Goal: Information Seeking & Learning: Find specific fact

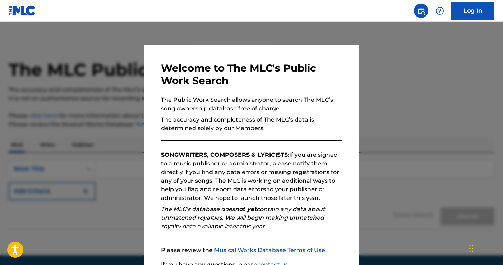
scroll to position [64, 0]
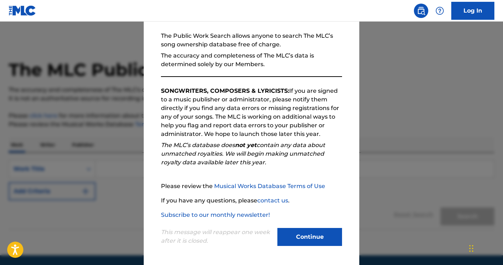
click at [315, 232] on button "Continue" at bounding box center [309, 237] width 65 height 18
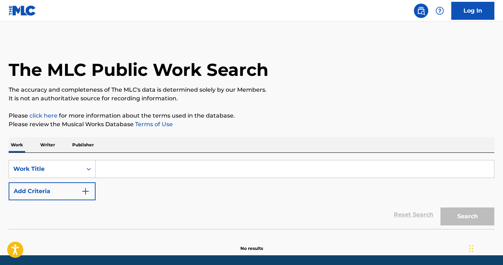
click at [142, 172] on input "Search Form" at bounding box center [295, 168] width 398 height 17
paste input "[PERSON_NAME] & [PERSON_NAME] te quiero Siesta Freestyle"
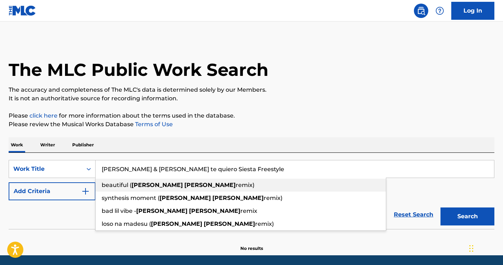
type input "[PERSON_NAME] & [PERSON_NAME] te quiero Siesta Freestyle"
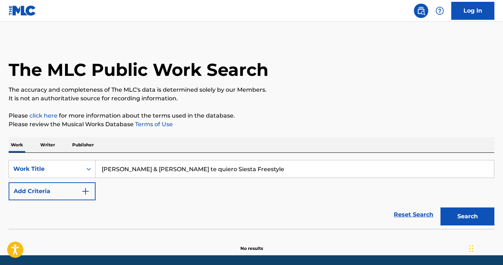
click at [207, 134] on div "The MLC Public Work Search The accuracy and completeness of The MLC's data is d…" at bounding box center [251, 146] width 503 height 212
click at [456, 214] on button "Search" at bounding box center [467, 216] width 54 height 18
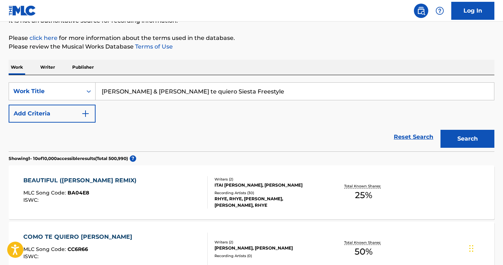
scroll to position [78, 0]
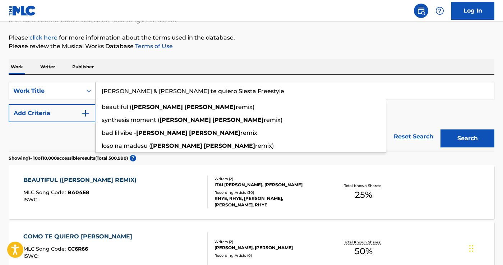
drag, startPoint x: 192, startPoint y: 89, endPoint x: 100, endPoint y: 90, distance: 91.6
click at [100, 90] on input "[PERSON_NAME] & [PERSON_NAME] te quiero Siesta Freestyle" at bounding box center [295, 90] width 398 height 17
click at [158, 90] on input "[PERSON_NAME] & [PERSON_NAME] te quiero Siesta Freestyle" at bounding box center [295, 90] width 398 height 17
click at [78, 145] on div "Reset Search Search" at bounding box center [252, 136] width 486 height 29
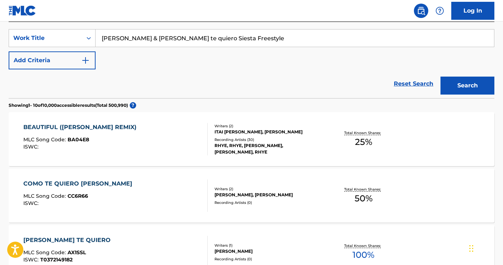
scroll to position [310, 0]
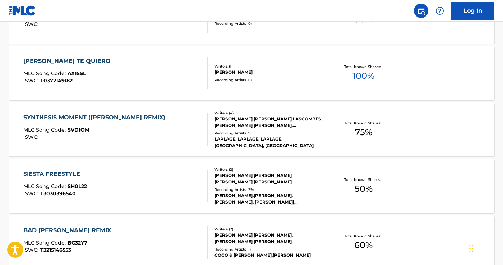
click at [133, 189] on div "SIESTA FREESTYLE MLC Song Code : SH0L22 ISWC : T3030396540" at bounding box center [115, 185] width 185 height 32
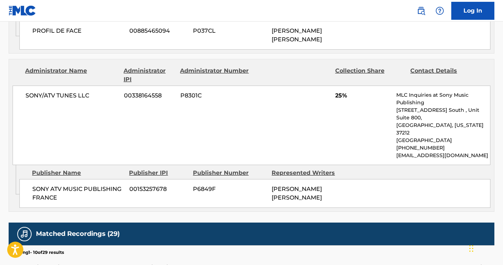
scroll to position [437, 0]
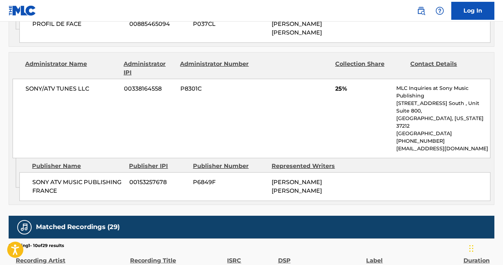
click at [60, 85] on span "SONY/ATV TUNES LLC" at bounding box center [71, 88] width 93 height 9
copy div "SONY/ATV TUNES LLC"
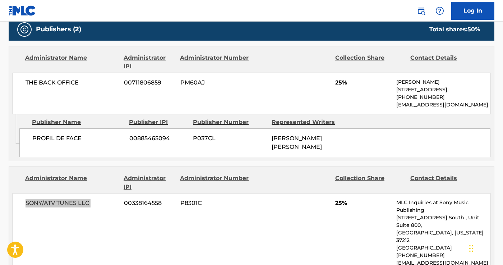
scroll to position [330, 0]
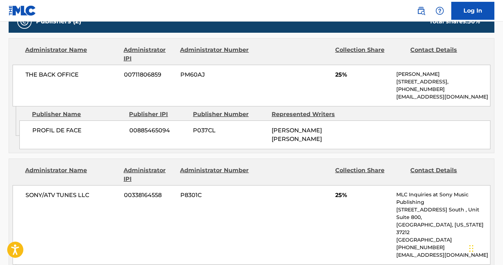
click at [62, 79] on div "THE BACK OFFICE 00711806859 PM60AJ 25% [PERSON_NAME] [STREET_ADDRESS], [PHONE_N…" at bounding box center [252, 86] width 478 height 42
click at [62, 75] on span "THE BACK OFFICE" at bounding box center [71, 74] width 93 height 9
copy div "THE BACK OFFICE"
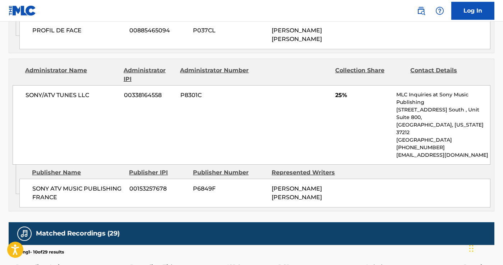
scroll to position [433, 0]
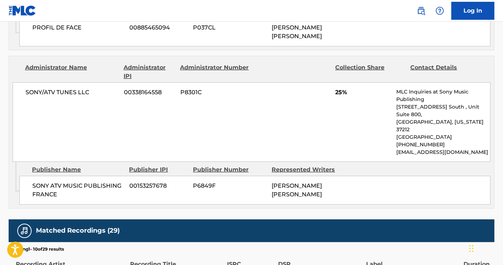
click at [93, 181] on span "SONY ATV MUSIC PUBLISHING FRANCE" at bounding box center [78, 189] width 92 height 17
copy div "SONY ATV MUSIC PUBLISHING FRANCE"
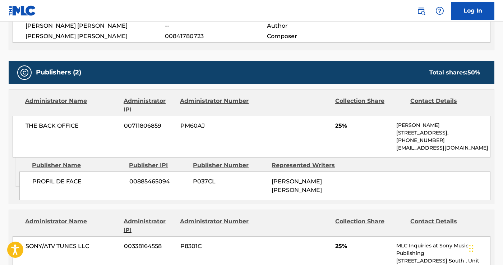
scroll to position [261, 0]
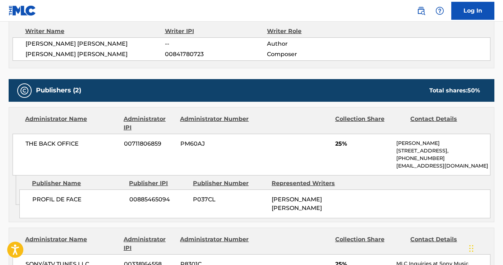
click at [51, 140] on span "THE BACK OFFICE" at bounding box center [71, 143] width 93 height 9
copy div "THE BACK OFFICE"
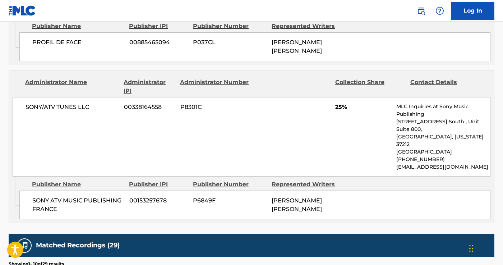
scroll to position [417, 0]
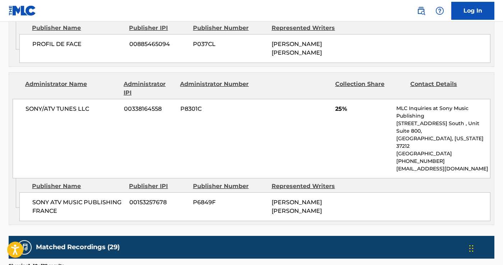
click at [70, 198] on span "SONY ATV MUSIC PUBLISHING FRANCE" at bounding box center [78, 206] width 92 height 17
copy div "SONY ATV MUSIC PUBLISHING FRANCE"
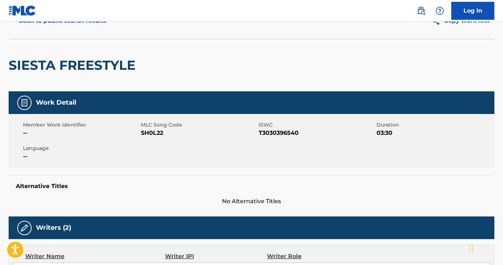
scroll to position [0, 0]
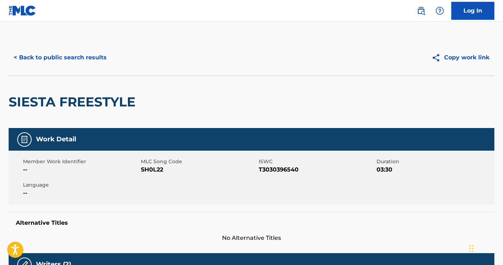
click at [57, 66] on button "< Back to public search results" at bounding box center [60, 57] width 103 height 18
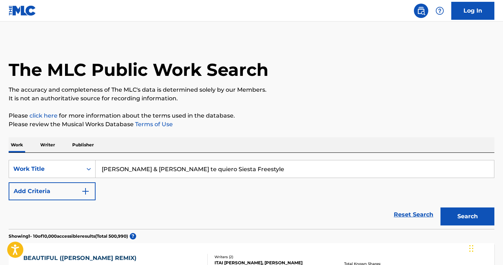
click at [160, 165] on input "[PERSON_NAME] & [PERSON_NAME] te quiero Siesta Freestyle" at bounding box center [295, 168] width 398 height 17
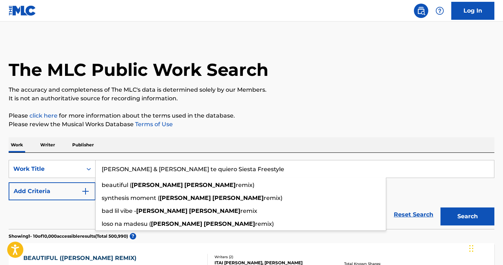
paste input "Soleil"
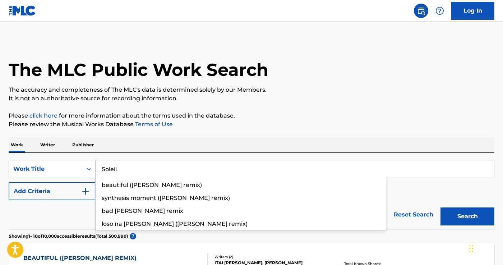
click at [440, 207] on button "Search" at bounding box center [467, 216] width 54 height 18
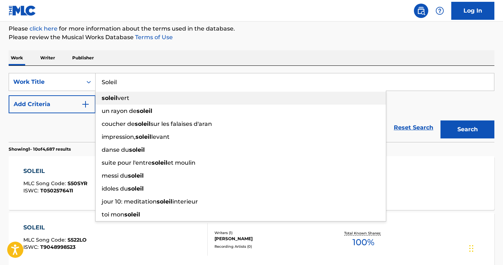
scroll to position [92, 0]
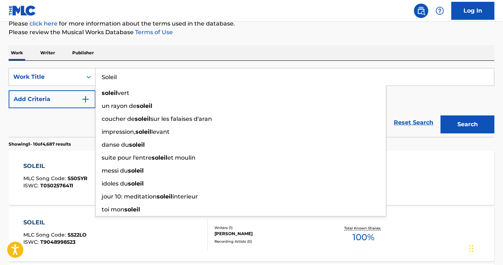
click at [77, 140] on section "Showing 1 - 10 of 4,687 results" at bounding box center [252, 142] width 486 height 10
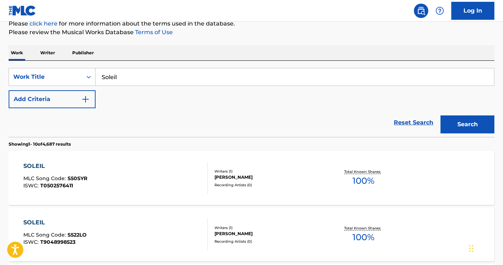
click at [192, 80] on input "Soleil" at bounding box center [295, 76] width 398 height 17
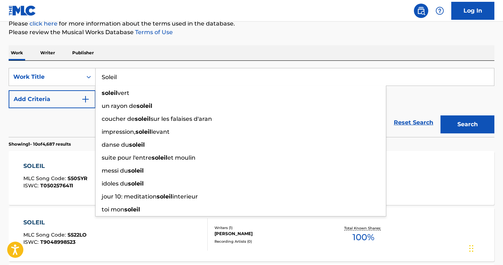
click at [192, 80] on input "Soleil" at bounding box center [295, 76] width 398 height 17
paste input "[PERSON_NAME] x [PERSON_NAME] Soleil"
click at [440, 115] on button "Search" at bounding box center [467, 124] width 54 height 18
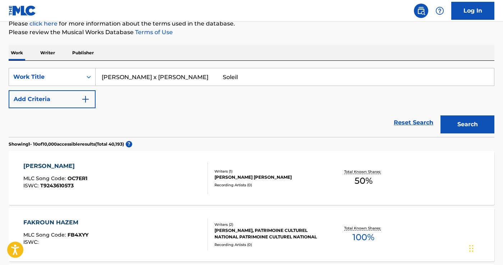
click at [127, 78] on input "[PERSON_NAME] x [PERSON_NAME] Soleil" at bounding box center [295, 76] width 398 height 17
type input "[PERSON_NAME] [PERSON_NAME] Soleil"
click at [440, 115] on button "Search" at bounding box center [467, 124] width 54 height 18
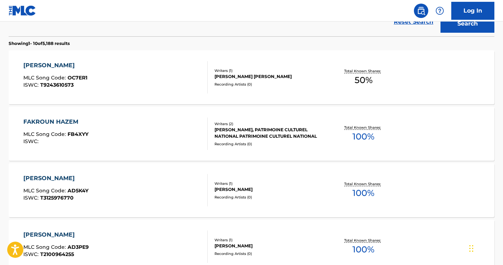
scroll to position [99, 0]
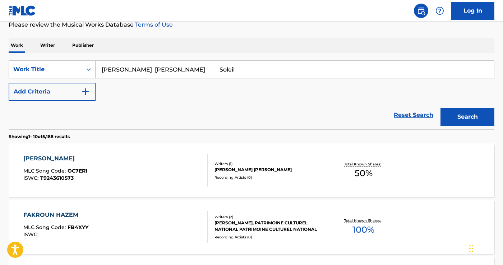
click at [62, 157] on div "[PERSON_NAME]" at bounding box center [55, 158] width 64 height 9
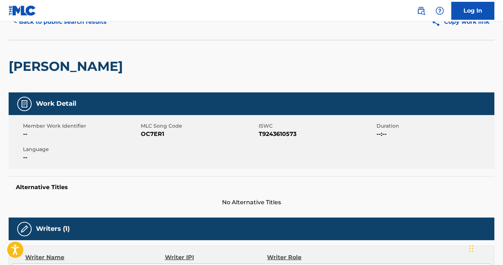
scroll to position [0, 0]
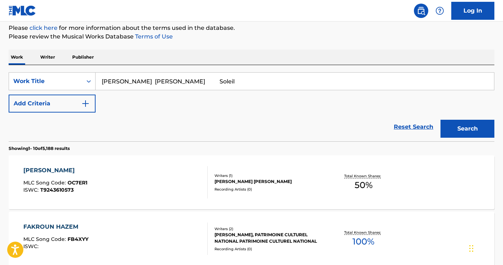
scroll to position [87, 0]
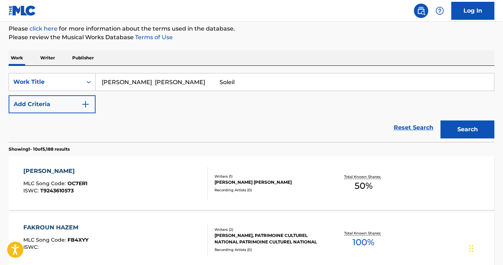
click at [131, 80] on input "[PERSON_NAME] [PERSON_NAME] Soleil" at bounding box center [295, 81] width 398 height 17
drag, startPoint x: 125, startPoint y: 80, endPoint x: 174, endPoint y: 83, distance: 48.9
click at [174, 83] on input "[PERSON_NAME] [PERSON_NAME] Soleil" at bounding box center [295, 81] width 398 height 17
type input "[PERSON_NAME] Soleil"
click at [440, 120] on button "Search" at bounding box center [467, 129] width 54 height 18
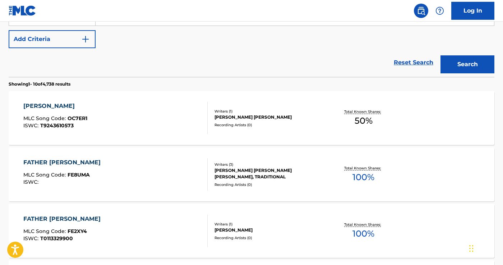
scroll to position [157, 0]
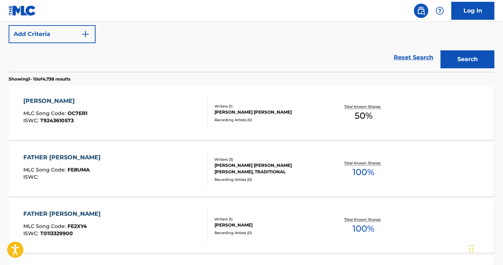
click at [62, 122] on span "T9243610573" at bounding box center [56, 120] width 33 height 6
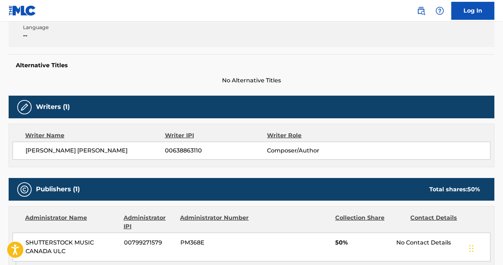
scroll to position [158, 0]
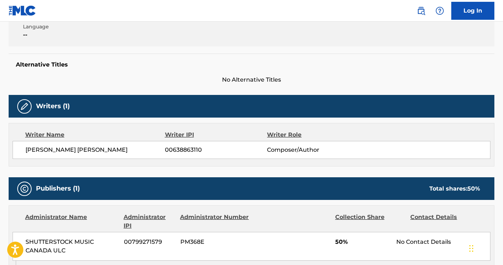
click at [101, 149] on span "[PERSON_NAME] [PERSON_NAME]" at bounding box center [94, 149] width 139 height 9
copy div "[PERSON_NAME] [PERSON_NAME]"
click at [132, 81] on span "No Alternative Titles" at bounding box center [252, 79] width 486 height 9
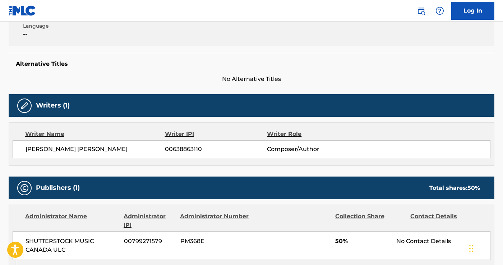
scroll to position [155, 0]
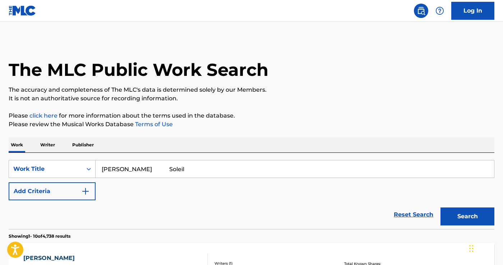
click at [119, 166] on input "[PERSON_NAME] Soleil" at bounding box center [295, 168] width 398 height 17
paste input "[PERSON_NAME] the Nightgown Bell Boy"
click at [440, 207] on button "Search" at bounding box center [467, 216] width 54 height 18
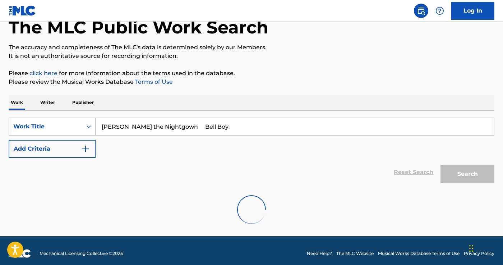
scroll to position [48, 0]
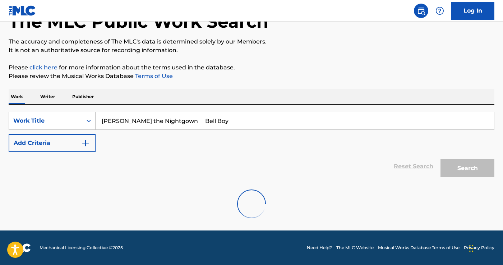
drag, startPoint x: 168, startPoint y: 120, endPoint x: 100, endPoint y: 120, distance: 67.9
click at [100, 120] on input "[PERSON_NAME] the Nightgown Bell Boy" at bounding box center [295, 120] width 398 height 17
click at [155, 120] on input "[PERSON_NAME] the Nightgown Bell Boy" at bounding box center [295, 120] width 398 height 17
drag, startPoint x: 168, startPoint y: 120, endPoint x: 256, endPoint y: 120, distance: 87.3
click at [251, 120] on input "[PERSON_NAME] the Nightgown Bell Boy" at bounding box center [295, 120] width 398 height 17
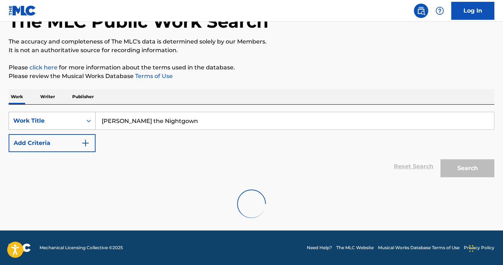
type input "[PERSON_NAME] the Nightgown"
click at [53, 124] on div "Work Title" at bounding box center [45, 120] width 65 height 9
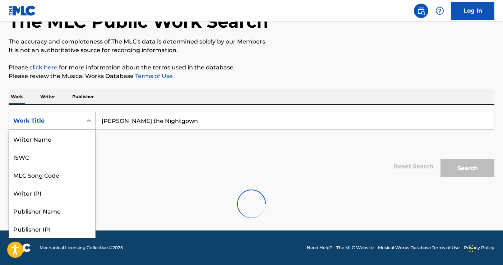
scroll to position [36, 0]
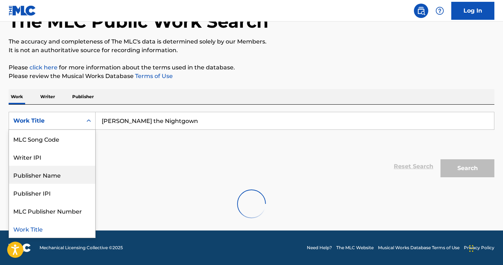
click at [239, 180] on div "Reset Search Search" at bounding box center [252, 166] width 486 height 29
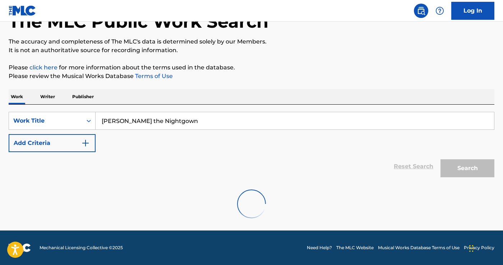
click at [346, 120] on input "[PERSON_NAME] the Nightgown" at bounding box center [295, 120] width 398 height 17
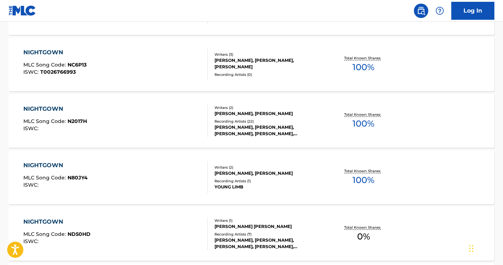
scroll to position [0, 0]
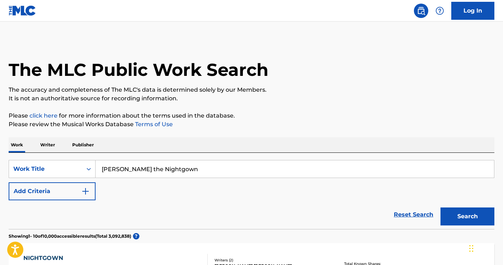
click at [127, 166] on input "[PERSON_NAME] the Nightgown" at bounding box center [295, 168] width 398 height 17
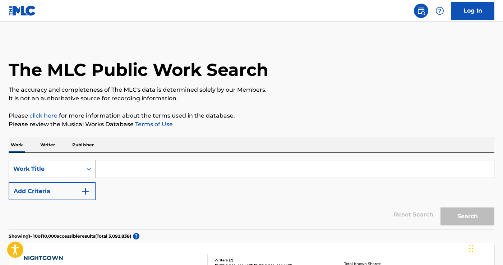
click at [87, 188] on img "Search Form" at bounding box center [85, 191] width 9 height 9
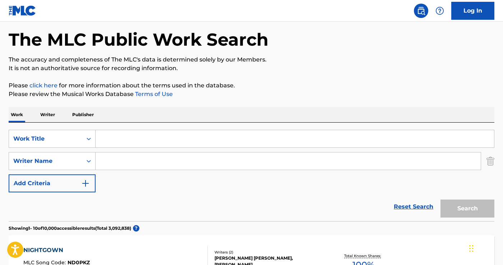
scroll to position [40, 0]
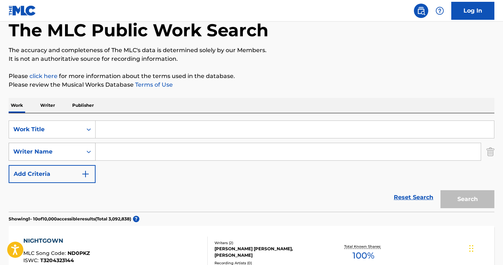
click at [70, 160] on div "Writer Name" at bounding box center [52, 152] width 87 height 18
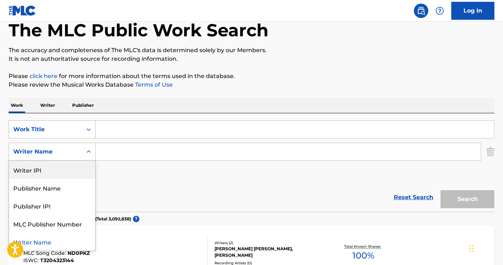
click at [73, 130] on div "Work Title" at bounding box center [45, 129] width 65 height 9
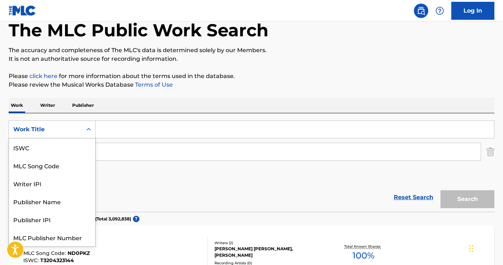
scroll to position [18, 0]
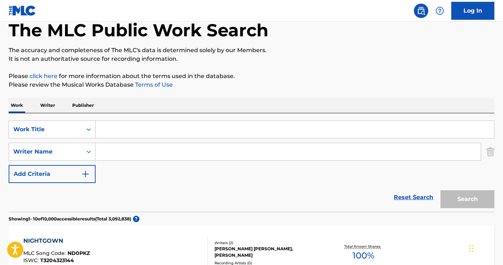
click at [112, 181] on div "SearchWithCriteriae1fa8535-df7c-436a-bdfb-cc0c558c5c05 Work Title SearchWithCri…" at bounding box center [252, 151] width 486 height 62
click at [492, 152] on img "Search Form" at bounding box center [490, 152] width 8 height 18
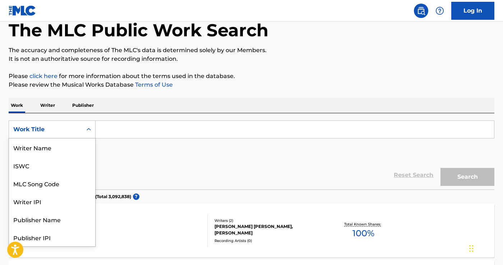
click at [36, 135] on div "Work Title" at bounding box center [45, 129] width 73 height 14
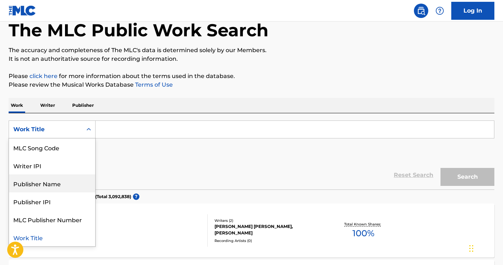
click at [160, 125] on input "Search Form" at bounding box center [295, 129] width 398 height 17
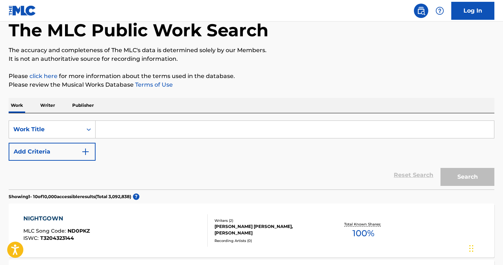
paste input "[PERSON_NAME] & [PERSON_NAME] te quiero Siesta Freestyle"
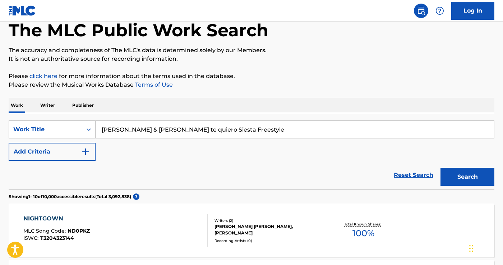
type input "[PERSON_NAME] & [PERSON_NAME] te quiero Siesta Freestyle"
click at [440, 168] on button "Search" at bounding box center [467, 177] width 54 height 18
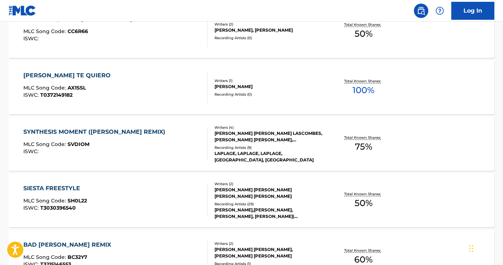
scroll to position [297, 0]
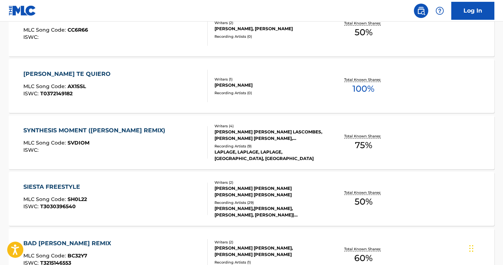
click at [66, 182] on div "SIESTA FREESTYLE" at bounding box center [55, 186] width 64 height 9
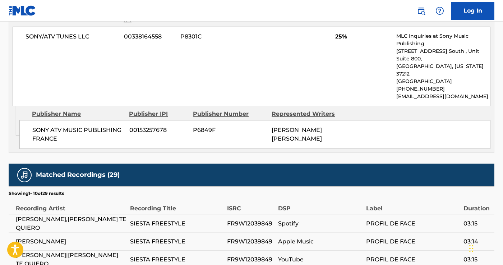
scroll to position [490, 0]
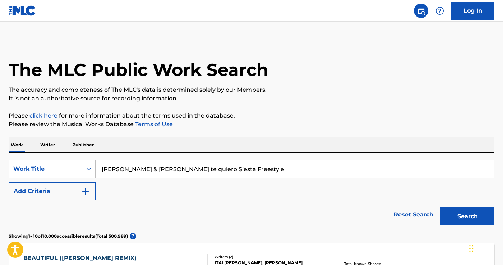
click at [134, 169] on input "[PERSON_NAME] & [PERSON_NAME] te quiero Siesta Freestyle" at bounding box center [295, 168] width 398 height 17
paste input "[PERSON_NAME] x [PERSON_NAME] Soleil"
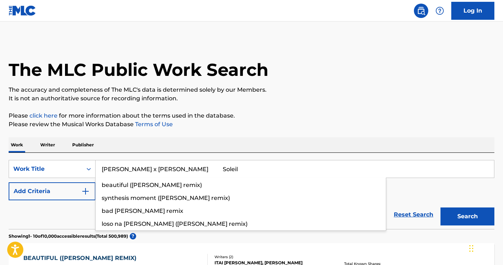
click at [440, 207] on button "Search" at bounding box center [467, 216] width 54 height 18
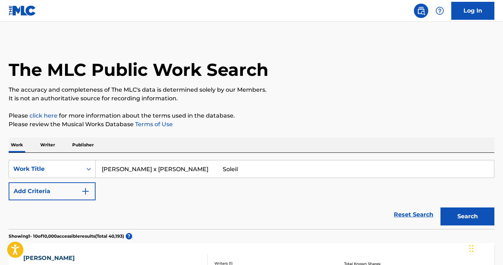
click at [187, 172] on input "[PERSON_NAME] x [PERSON_NAME] Soleil" at bounding box center [295, 168] width 398 height 17
click at [192, 168] on input "[PERSON_NAME] x [PERSON_NAME] Soleil" at bounding box center [295, 168] width 398 height 17
drag, startPoint x: 130, startPoint y: 168, endPoint x: 65, endPoint y: 165, distance: 64.7
click at [65, 165] on div "SearchWithCriteriae1fa8535-df7c-436a-bdfb-cc0c558c5c05 Work Title [PERSON_NAME]…" at bounding box center [252, 169] width 486 height 18
click at [440, 207] on button "Search" at bounding box center [467, 216] width 54 height 18
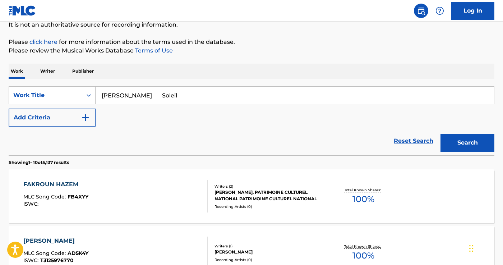
scroll to position [77, 0]
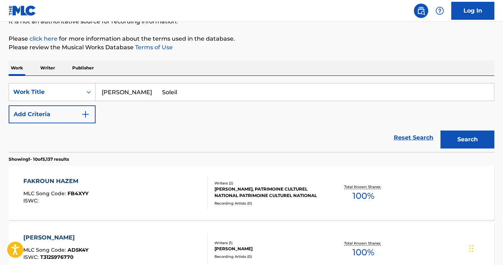
click at [166, 89] on input "[PERSON_NAME] Soleil" at bounding box center [295, 91] width 398 height 17
click at [440, 130] on button "Search" at bounding box center [467, 139] width 54 height 18
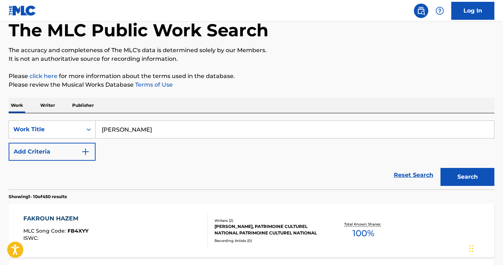
scroll to position [0, 0]
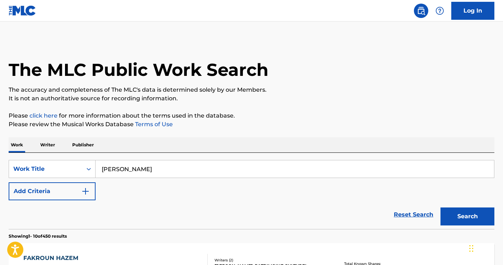
click at [127, 167] on input "[PERSON_NAME]" at bounding box center [295, 168] width 398 height 17
paste input "[PERSON_NAME] the Nightgown"
click at [440, 207] on button "Search" at bounding box center [467, 216] width 54 height 18
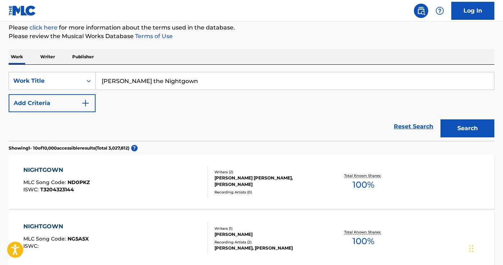
scroll to position [90, 0]
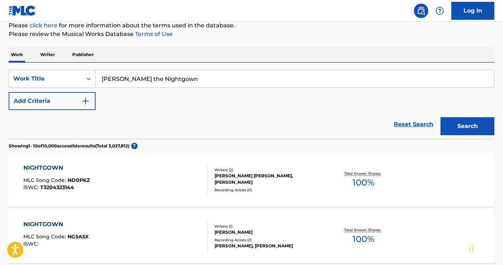
click at [132, 80] on input "[PERSON_NAME] the Nightgown" at bounding box center [295, 78] width 398 height 17
paste input "[PERSON_NAME] Dreams"
click at [440, 117] on button "Search" at bounding box center [467, 126] width 54 height 18
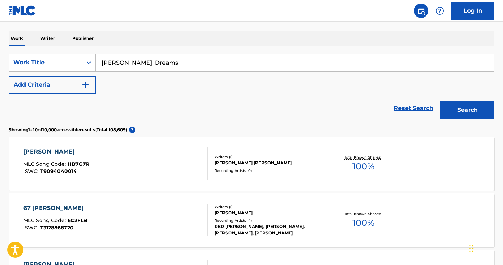
scroll to position [107, 0]
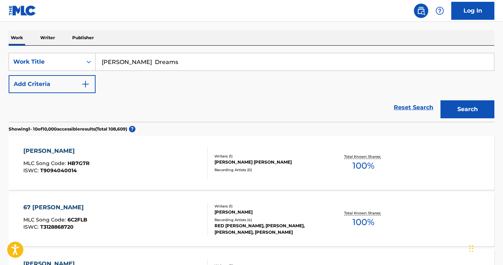
drag, startPoint x: 146, startPoint y: 61, endPoint x: 228, endPoint y: 61, distance: 82.2
click at [228, 61] on input "[PERSON_NAME] Dreams" at bounding box center [295, 61] width 398 height 17
click at [440, 100] on button "Search" at bounding box center [467, 109] width 54 height 18
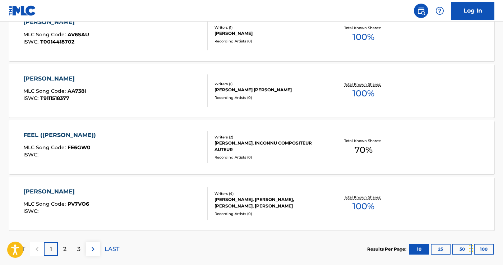
scroll to position [0, 0]
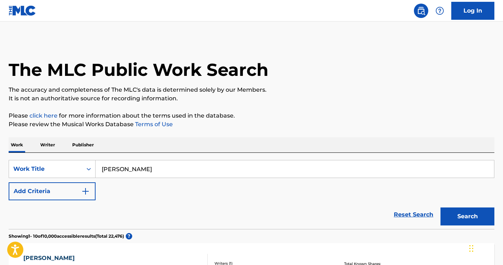
click at [70, 186] on button "Add Criteria" at bounding box center [52, 191] width 87 height 18
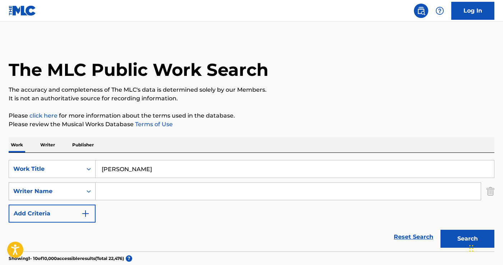
click at [69, 192] on div "Writer Name" at bounding box center [52, 191] width 87 height 18
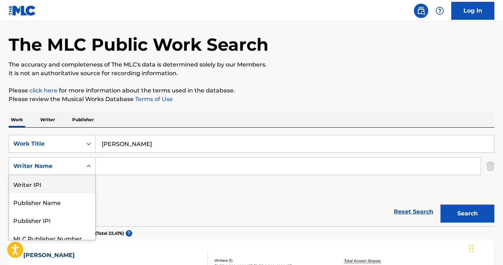
scroll to position [25, 0]
click at [135, 145] on input "[PERSON_NAME]" at bounding box center [295, 143] width 398 height 17
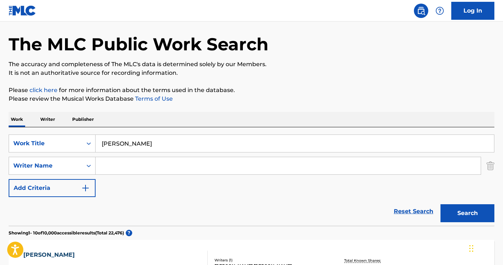
click at [135, 145] on input "[PERSON_NAME]" at bounding box center [295, 143] width 398 height 17
click at [121, 139] on input "[PERSON_NAME]" at bounding box center [295, 143] width 398 height 17
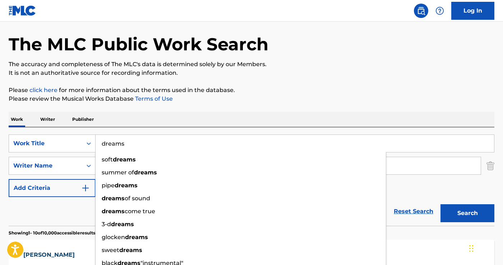
type input "dreams"
click at [205, 120] on div "Work Writer Publisher" at bounding box center [252, 119] width 486 height 15
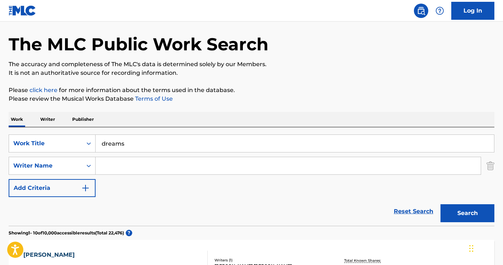
click at [166, 157] on input "Search Form" at bounding box center [288, 165] width 385 height 17
paste input "[PERSON_NAME]"
click at [465, 212] on button "Search" at bounding box center [467, 213] width 54 height 18
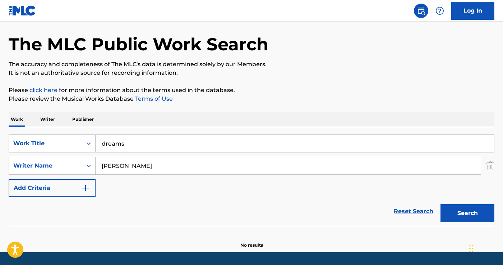
click at [123, 165] on input "[PERSON_NAME]" at bounding box center [288, 165] width 385 height 17
type input "[PERSON_NAME]"
click at [475, 212] on button "Search" at bounding box center [467, 213] width 54 height 18
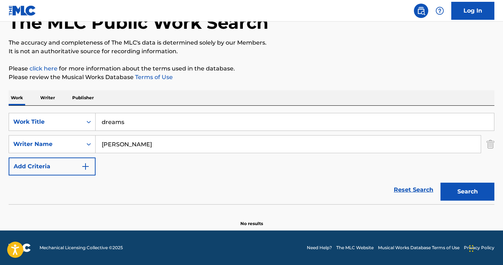
click at [115, 122] on input "dreams" at bounding box center [295, 121] width 398 height 17
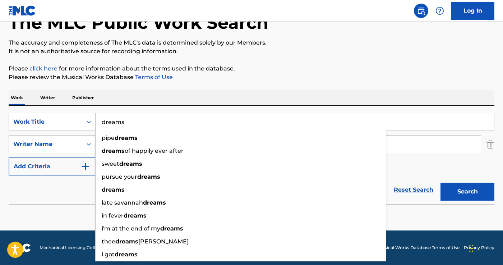
paste input "Babe Rainbow Aquarium cowgirl"
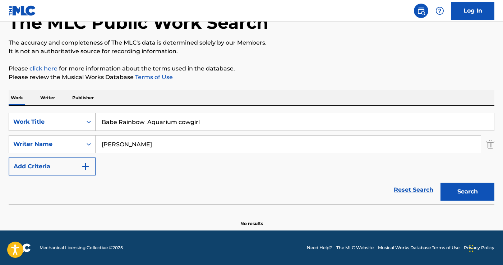
drag, startPoint x: 148, startPoint y: 121, endPoint x: 83, endPoint y: 121, distance: 64.6
click at [83, 121] on div "SearchWithCriteriae1fa8535-df7c-436a-bdfb-cc0c558c5c05 Work Title Babe Rainbow …" at bounding box center [252, 122] width 486 height 18
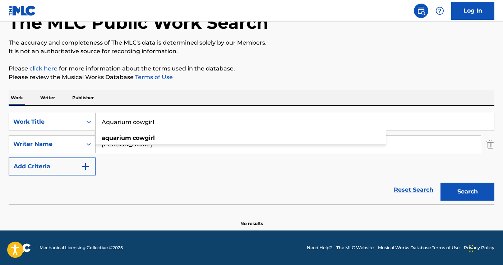
type input "Aquarium cowgirl"
click at [114, 151] on input "[PERSON_NAME]" at bounding box center [288, 143] width 385 height 17
paste input "Babe Rainbow"
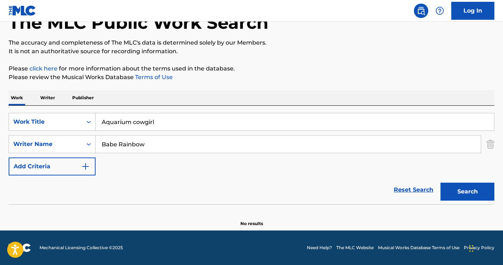
type input "Babe Rainbow"
click at [461, 192] on button "Search" at bounding box center [467, 191] width 54 height 18
click at [136, 141] on input "Babe Rainbow" at bounding box center [288, 143] width 385 height 17
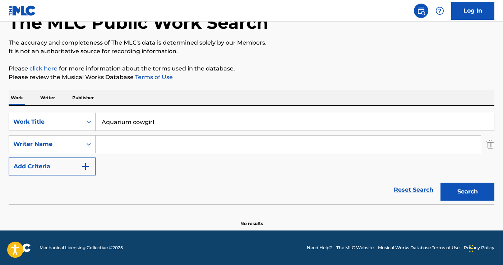
click at [471, 192] on button "Search" at bounding box center [467, 191] width 54 height 18
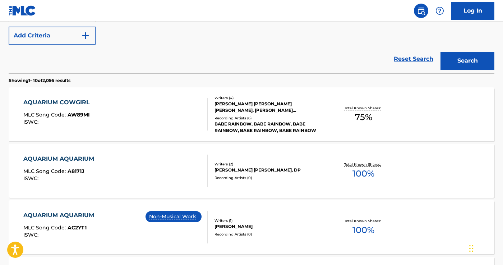
scroll to position [179, 0]
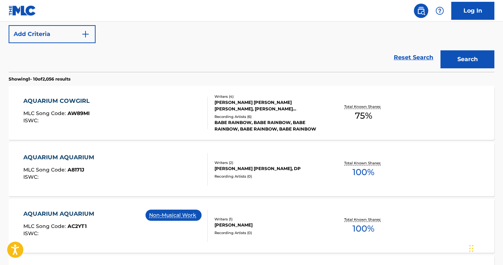
click at [261, 100] on div "[PERSON_NAME] [PERSON_NAME] [PERSON_NAME], [PERSON_NAME] [PERSON_NAME], [PERSON…" at bounding box center [268, 105] width 108 height 13
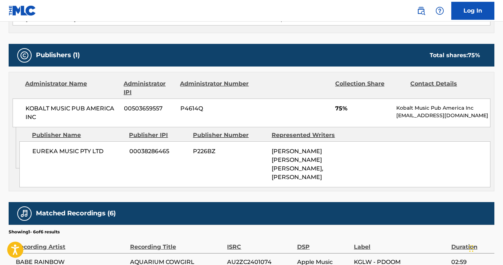
scroll to position [319, 0]
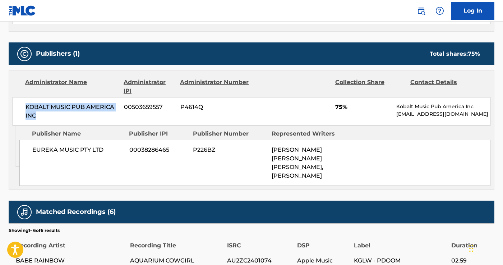
drag, startPoint x: 22, startPoint y: 105, endPoint x: 110, endPoint y: 117, distance: 88.8
click at [110, 117] on div "KOBALT MUSIC PUB AMERICA INC 00503659557 P4614Q 75% Kobalt Music Pub America In…" at bounding box center [252, 111] width 478 height 29
copy span "KOBALT MUSIC PUB AMERICA INC"
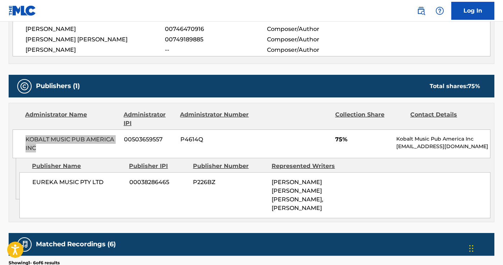
scroll to position [260, 0]
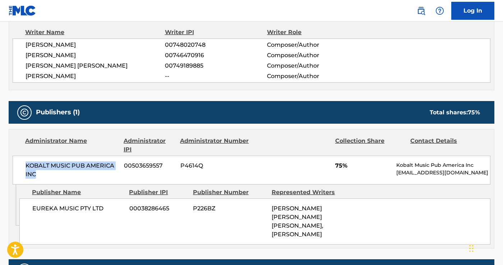
click at [96, 209] on span "EUREKA MUSIC PTY LTD" at bounding box center [78, 208] width 92 height 9
copy div "EUREKA MUSIC PTY LTD"
click at [102, 205] on span "EUREKA MUSIC PTY LTD" at bounding box center [78, 208] width 92 height 9
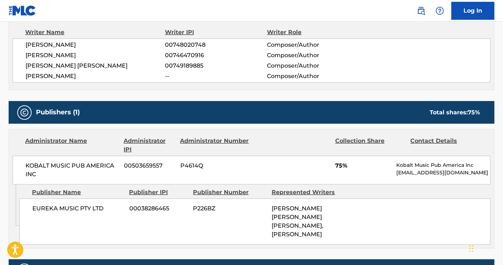
click at [102, 205] on span "EUREKA MUSIC PTY LTD" at bounding box center [78, 208] width 92 height 9
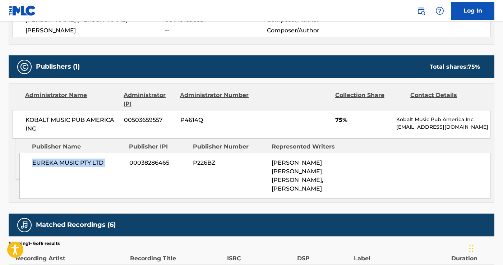
scroll to position [307, 0]
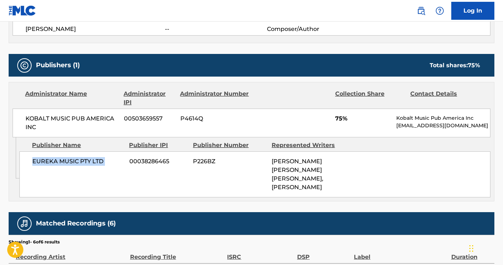
click at [40, 162] on span "EUREKA MUSIC PTY LTD" at bounding box center [78, 161] width 92 height 9
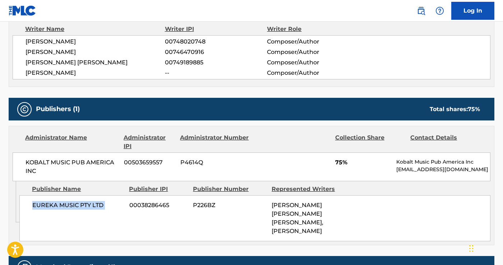
scroll to position [331, 0]
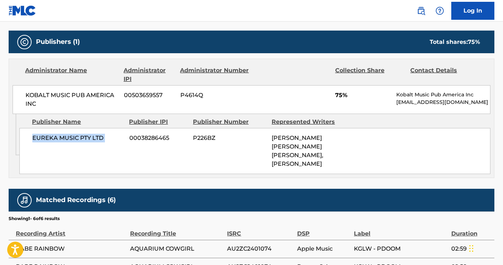
drag, startPoint x: 313, startPoint y: 170, endPoint x: 245, endPoint y: 132, distance: 77.8
click at [245, 133] on div "EUREKA MUSIC PTY LTD 00038286465 P226BZ [PERSON_NAME] [PERSON_NAME] [PERSON_NAM…" at bounding box center [254, 151] width 471 height 46
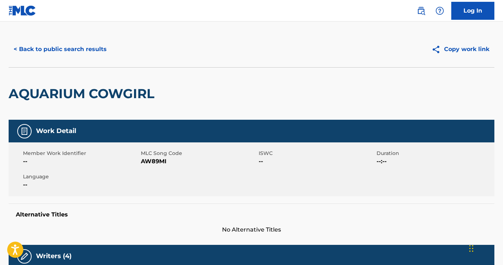
scroll to position [0, 0]
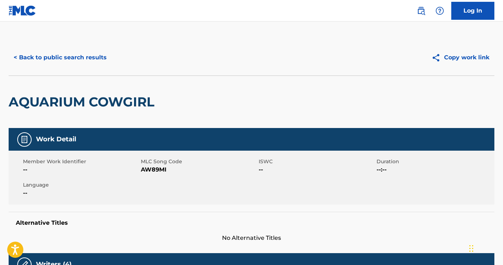
click at [45, 52] on button "< Back to public search results" at bounding box center [60, 57] width 103 height 18
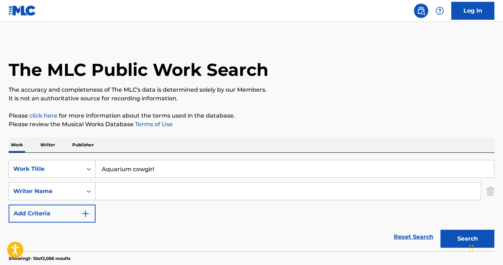
click at [129, 167] on input "Aquarium cowgirl" at bounding box center [295, 168] width 398 height 17
paste input "[PERSON_NAME] Summer Sweat"
drag, startPoint x: 147, startPoint y: 169, endPoint x: 93, endPoint y: 169, distance: 54.6
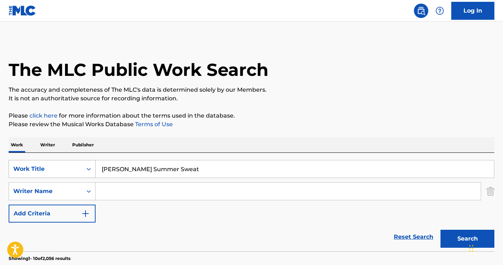
click at [93, 169] on div "SearchWithCriteriae1fa8535-df7c-436a-bdfb-cc0c558c5c05 Work Title [PERSON_NAME]…" at bounding box center [252, 169] width 486 height 18
type input "Summer Sweat"
click at [109, 190] on input "Search Form" at bounding box center [288, 190] width 385 height 17
paste input "[PERSON_NAME]"
type input "[PERSON_NAME]"
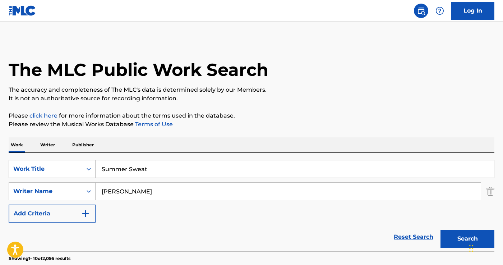
click at [454, 241] on button "Search" at bounding box center [467, 238] width 54 height 18
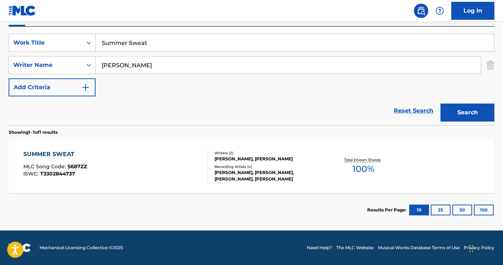
click at [35, 154] on div "SUMMER SWEAT" at bounding box center [55, 154] width 64 height 9
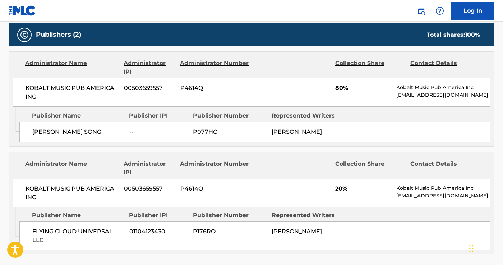
scroll to position [311, 0]
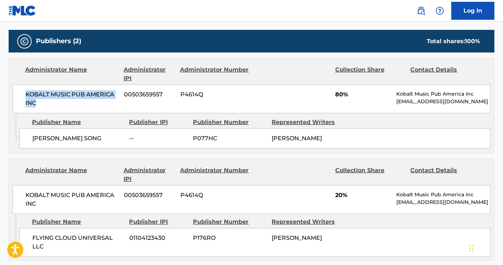
drag, startPoint x: 20, startPoint y: 95, endPoint x: 99, endPoint y: 108, distance: 80.1
click at [99, 108] on div "KOBALT MUSIC PUB AMERICA INC 00503659557 P4614Q 80% Kobalt Music Pub America In…" at bounding box center [252, 98] width 478 height 29
copy span "KOBALT MUSIC PUB AMERICA INC"
click at [32, 140] on div "[PERSON_NAME] SONG -- P077HC [PERSON_NAME]" at bounding box center [254, 138] width 471 height 20
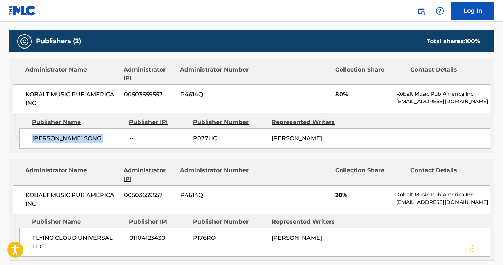
click at [32, 140] on div "[PERSON_NAME] SONG -- P077HC [PERSON_NAME]" at bounding box center [254, 138] width 471 height 20
copy div "[PERSON_NAME] SONG"
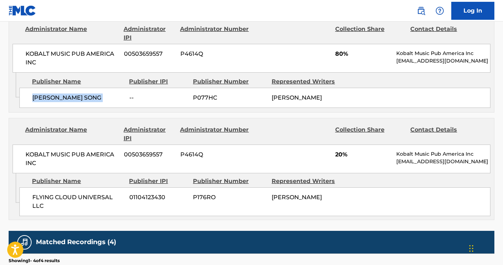
scroll to position [353, 0]
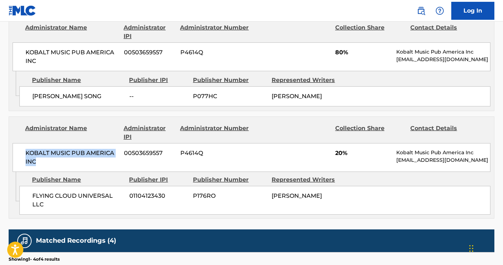
drag, startPoint x: 29, startPoint y: 151, endPoint x: 64, endPoint y: 157, distance: 35.4
click at [64, 157] on div "KOBALT MUSIC PUB AMERICA INC 00503659557 P4614Q 20% Kobalt Music Pub America In…" at bounding box center [252, 157] width 478 height 29
click at [50, 198] on span "FLYING CLOUD UNIVERSAL LLC" at bounding box center [78, 199] width 92 height 17
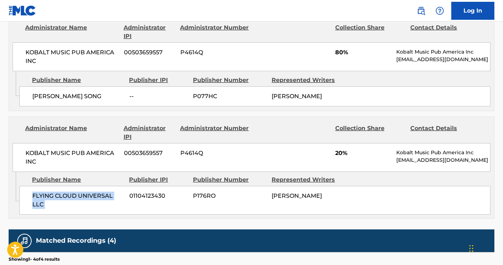
click at [50, 198] on span "FLYING CLOUD UNIVERSAL LLC" at bounding box center [78, 199] width 92 height 17
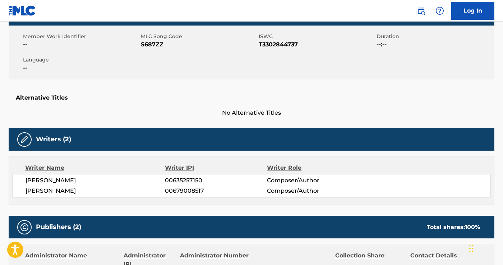
scroll to position [0, 0]
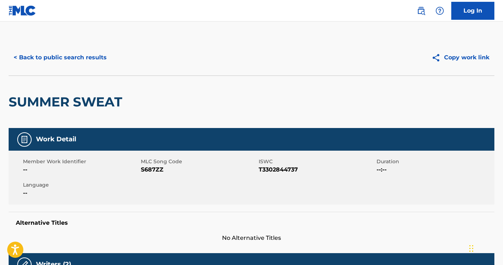
click at [50, 57] on button "< Back to public search results" at bounding box center [60, 57] width 103 height 18
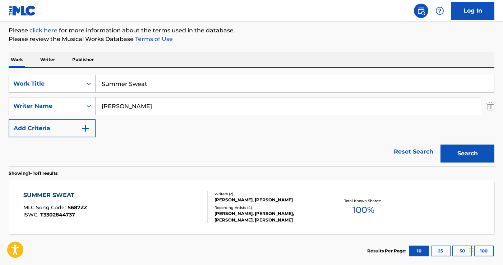
click at [58, 205] on span "MLC Song Code :" at bounding box center [45, 207] width 44 height 6
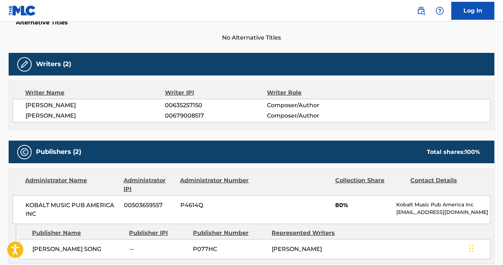
scroll to position [196, 0]
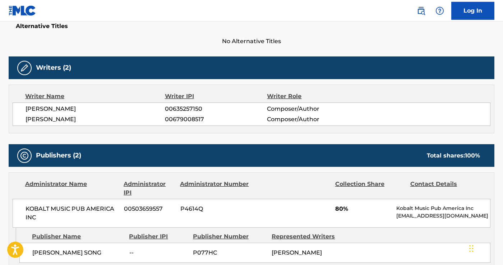
click at [80, 109] on span "[PERSON_NAME]" at bounding box center [94, 108] width 139 height 9
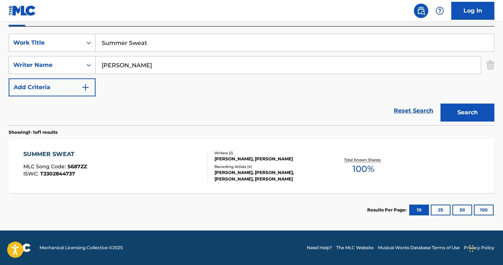
click at [141, 47] on input "Summer Sweat" at bounding box center [295, 42] width 398 height 17
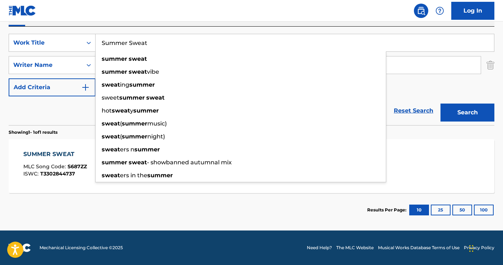
paste input "[PERSON_NAME]"
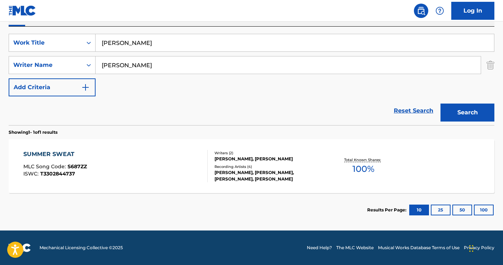
type input "Summer Sweat"
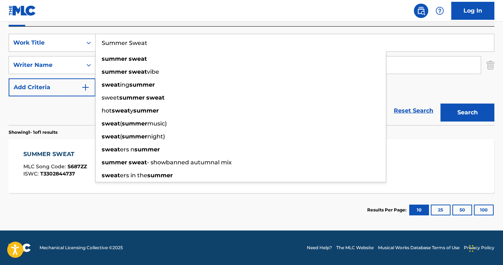
click at [75, 104] on div "Reset Search Search" at bounding box center [252, 110] width 486 height 29
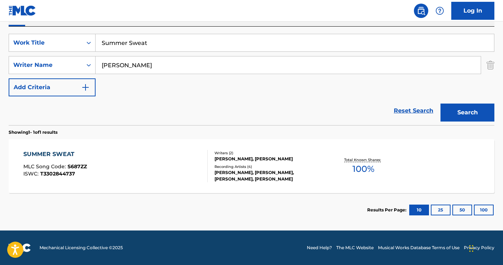
click at [121, 63] on input "[PERSON_NAME]" at bounding box center [288, 64] width 385 height 17
paste input "[PERSON_NAME]"
type input "[PERSON_NAME]"
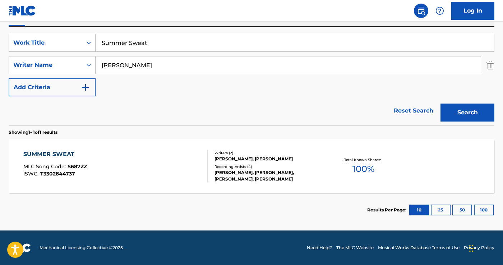
click at [163, 38] on input "Summer Sweat" at bounding box center [295, 42] width 398 height 17
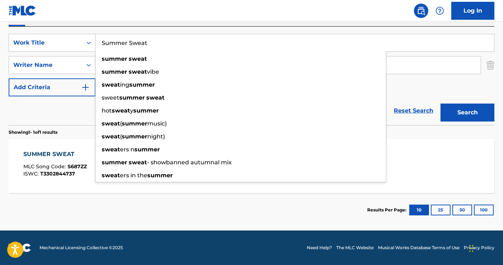
click at [163, 38] on input "Summer Sweat" at bounding box center [295, 42] width 398 height 17
paste input "Barbecue in the Sun"
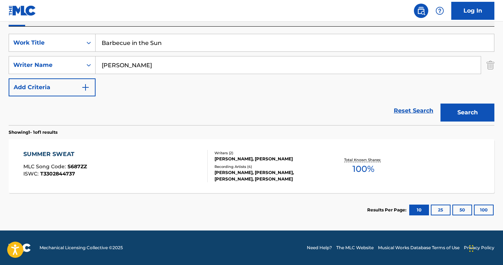
type input "Barbecue in the Sun"
click at [463, 110] on button "Search" at bounding box center [467, 112] width 54 height 18
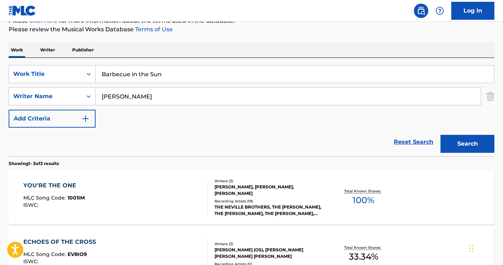
scroll to position [0, 0]
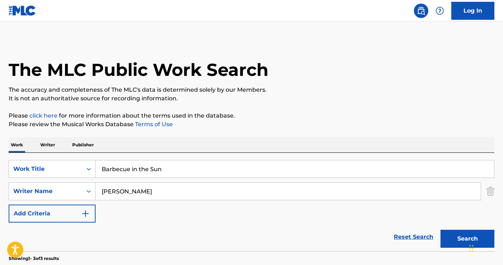
click at [148, 164] on input "Barbecue in the Sun" at bounding box center [295, 168] width 398 height 17
click at [148, 168] on input "Barbecue in the Sun" at bounding box center [295, 168] width 398 height 17
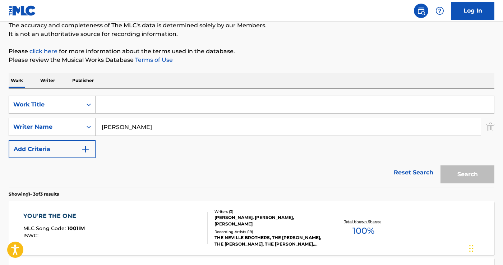
scroll to position [66, 0]
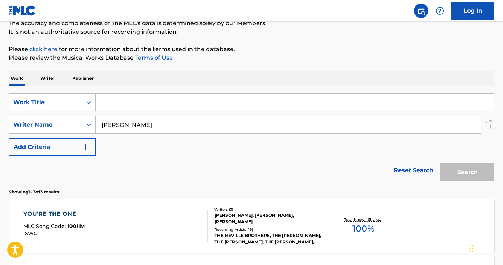
paste input "Barbecue in the Sun"
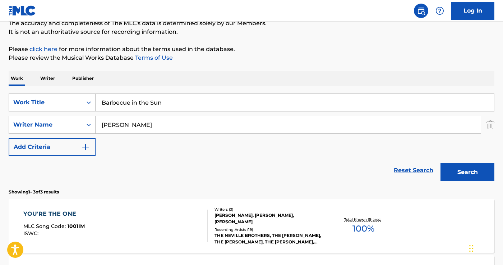
click at [461, 174] on button "Search" at bounding box center [467, 172] width 54 height 18
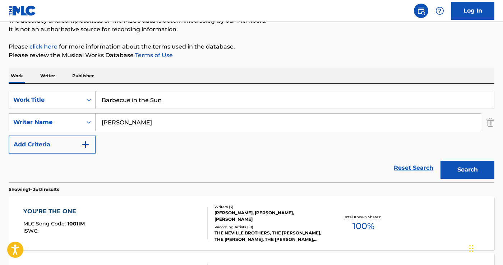
scroll to position [68, 0]
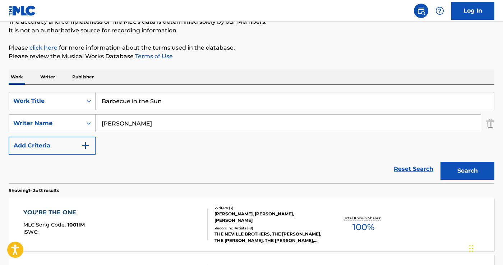
click at [154, 122] on input "[PERSON_NAME]" at bounding box center [288, 123] width 385 height 17
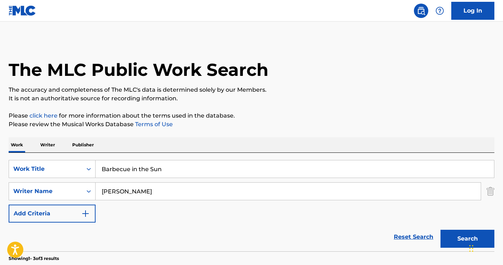
click at [139, 168] on input "Barbecue in the Sun" at bounding box center [295, 168] width 398 height 17
paste input "[PERSON_NAME] Poppy Fields"
drag, startPoint x: 139, startPoint y: 168, endPoint x: 246, endPoint y: 168, distance: 107.7
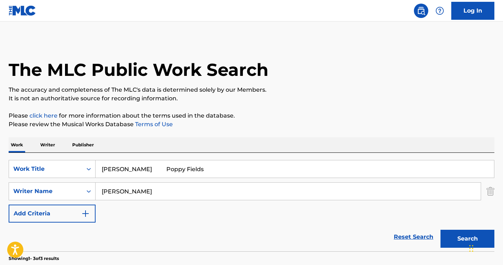
click at [246, 168] on input "[PERSON_NAME] Poppy Fields" at bounding box center [295, 168] width 398 height 17
click at [135, 171] on input "[PERSON_NAME] Poppy Fields" at bounding box center [295, 168] width 398 height 17
drag, startPoint x: 148, startPoint y: 169, endPoint x: 64, endPoint y: 169, distance: 84.0
click at [64, 169] on div "SearchWithCriteriae1fa8535-df7c-436a-bdfb-cc0c558c5c05 Work Title [PERSON_NAME]…" at bounding box center [252, 169] width 486 height 18
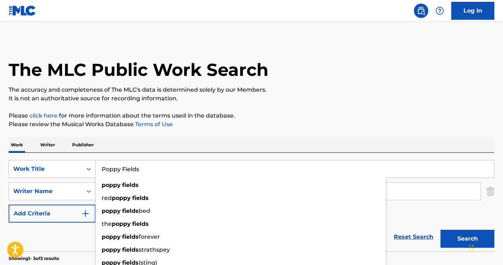
type input "Poppy Fields"
click at [254, 111] on p "Please click here for more information about the terms used in the database." at bounding box center [252, 115] width 486 height 9
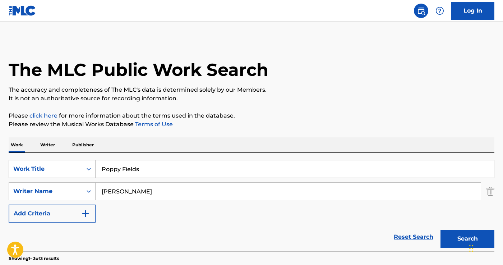
click at [174, 185] on input "[PERSON_NAME]" at bounding box center [288, 190] width 385 height 17
click at [174, 186] on input "[PERSON_NAME]" at bounding box center [288, 190] width 385 height 17
paste input "[PERSON_NAME]"
type input "[PERSON_NAME]"
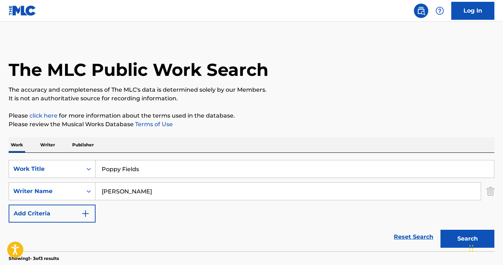
click at [465, 233] on button "Search" at bounding box center [467, 238] width 54 height 18
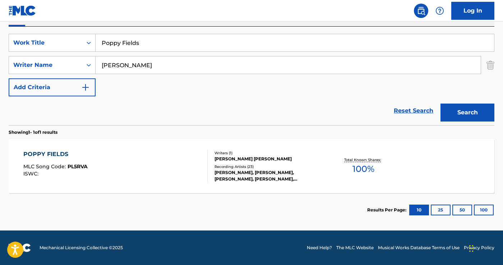
click at [98, 167] on div "POPPY FIELDS MLC Song Code : PL5RVA ISWC :" at bounding box center [115, 166] width 185 height 32
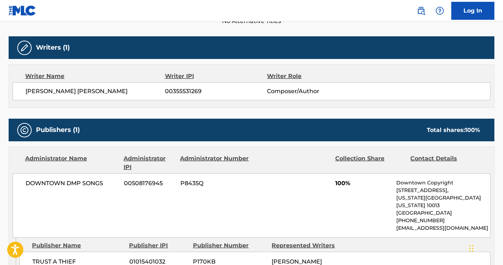
scroll to position [222, 0]
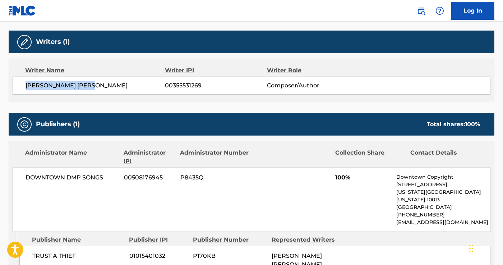
drag, startPoint x: 105, startPoint y: 86, endPoint x: 5, endPoint y: 86, distance: 99.8
click at [5, 86] on div "< Back to public search results Copy work link POPPY FIELDS Work Detail Member …" at bounding box center [251, 181] width 503 height 728
click at [75, 178] on span "DOWNTOWN DMP SONGS" at bounding box center [71, 177] width 93 height 9
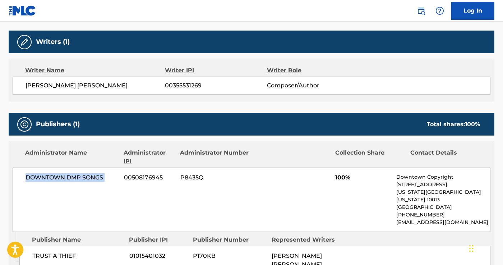
click at [75, 178] on span "DOWNTOWN DMP SONGS" at bounding box center [71, 177] width 93 height 9
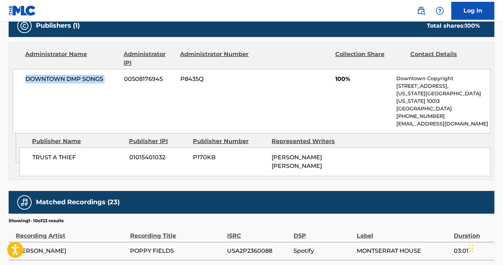
scroll to position [320, 0]
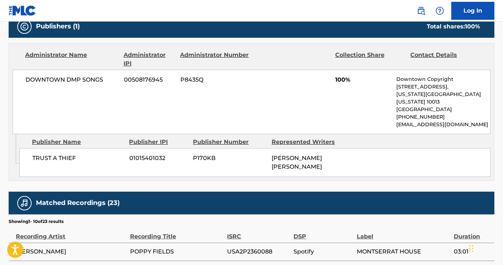
click at [44, 154] on span "TRUST A THIEF" at bounding box center [78, 158] width 92 height 9
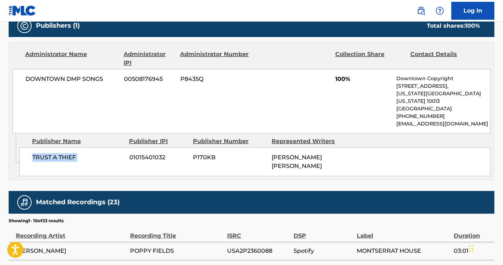
scroll to position [316, 0]
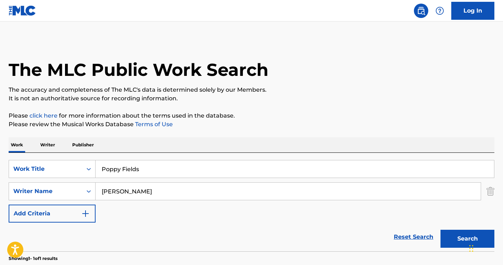
click at [132, 172] on input "Poppy Fields" at bounding box center [295, 168] width 398 height 17
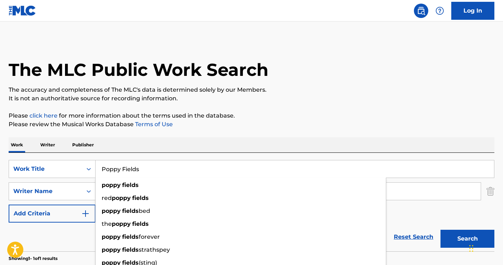
click at [132, 172] on input "Poppy Fields" at bounding box center [295, 168] width 398 height 17
paste input "lullahush An Grá"
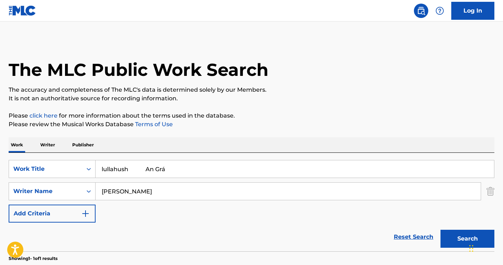
drag, startPoint x: 140, startPoint y: 168, endPoint x: 268, endPoint y: 168, distance: 128.2
click at [268, 168] on input "lullahush An Grá" at bounding box center [295, 168] width 398 height 17
click at [138, 169] on input "lullahush An Grá" at bounding box center [295, 168] width 398 height 17
drag, startPoint x: 147, startPoint y: 169, endPoint x: 71, endPoint y: 169, distance: 76.1
click at [71, 169] on div "SearchWithCriteriae1fa8535-df7c-436a-bdfb-cc0c558c5c05 Work Title lullahush An …" at bounding box center [252, 169] width 486 height 18
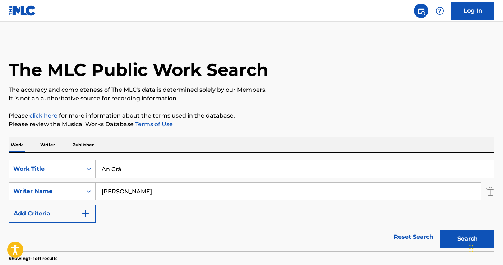
type input "An Grá"
click at [119, 187] on input "[PERSON_NAME]" at bounding box center [288, 190] width 385 height 17
paste input "lullahush"
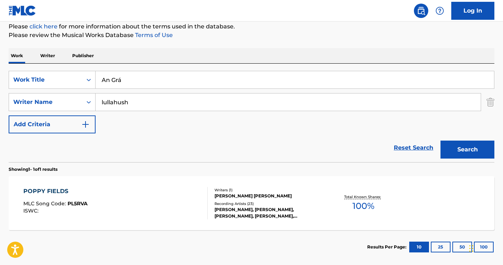
click at [460, 149] on button "Search" at bounding box center [467, 149] width 54 height 18
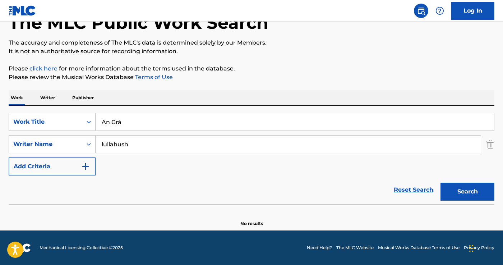
scroll to position [47, 0]
click at [121, 126] on input "An Grá" at bounding box center [295, 121] width 398 height 17
click at [156, 131] on div "SearchWithCriteriae1fa8535-df7c-436a-bdfb-cc0c558c5c05 Work Title An Grá Search…" at bounding box center [252, 144] width 486 height 62
click at [156, 135] on div "lullahush" at bounding box center [288, 144] width 385 height 18
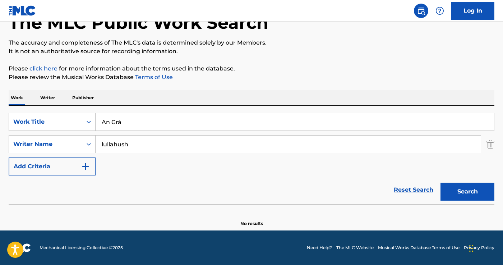
click at [155, 143] on input "lullahush" at bounding box center [288, 143] width 385 height 17
paste input "[PERSON_NAME]"
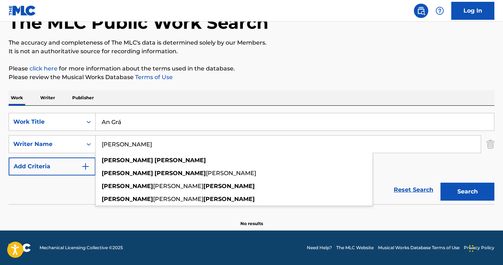
type input "[PERSON_NAME]"
click at [479, 190] on button "Search" at bounding box center [467, 191] width 54 height 18
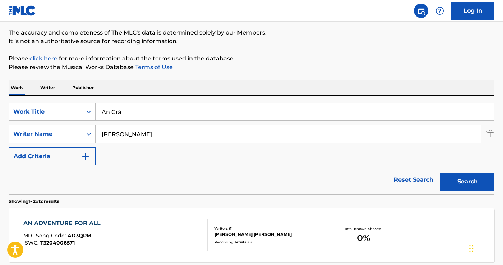
scroll to position [0, 0]
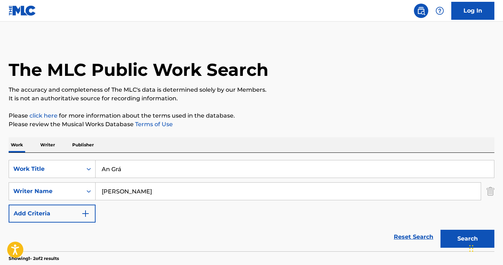
click at [142, 173] on input "An Grá" at bounding box center [295, 168] width 398 height 17
paste input "[PERSON_NAME]"
click at [120, 166] on input "[PERSON_NAME]" at bounding box center [295, 168] width 398 height 17
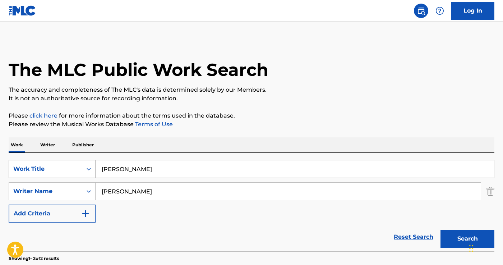
drag, startPoint x: 126, startPoint y: 166, endPoint x: 78, endPoint y: 166, distance: 48.1
click at [78, 166] on div "SearchWithCriteriae1fa8535-df7c-436a-bdfb-cc0c558c5c05 Work Title [PERSON_NAME]" at bounding box center [252, 169] width 486 height 18
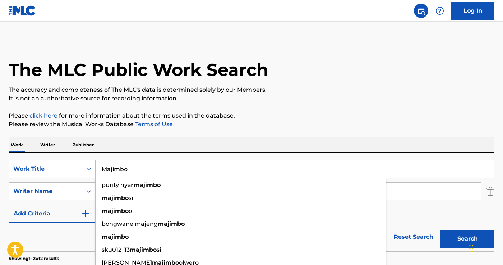
type input "Majimbo"
click at [159, 133] on div "The MLC Public Work Search The accuracy and completeness of The MLC's data is d…" at bounding box center [251, 225] width 503 height 370
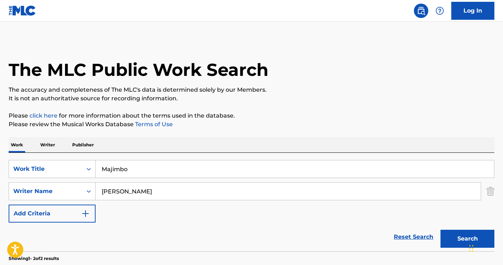
click at [152, 183] on input "[PERSON_NAME]" at bounding box center [288, 190] width 385 height 17
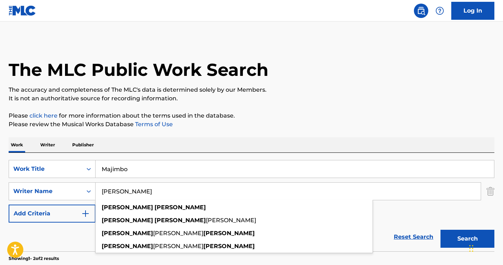
click at [152, 183] on input "[PERSON_NAME]" at bounding box center [288, 190] width 385 height 17
paste input "Aiza"
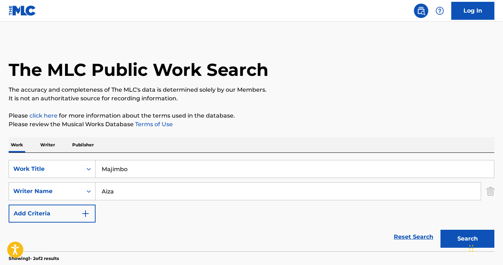
type input "Aiza"
click at [463, 235] on button "Search" at bounding box center [467, 238] width 54 height 18
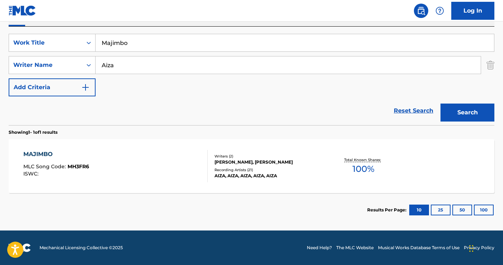
click at [81, 161] on div "MAJIMBO MLC Song Code : MH3FR6 ISWC :" at bounding box center [56, 166] width 66 height 32
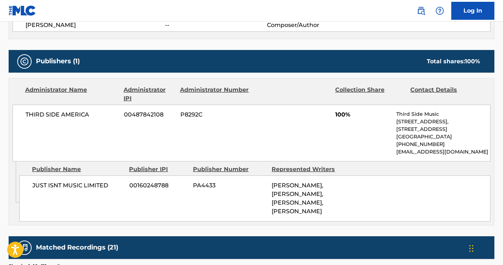
scroll to position [322, 0]
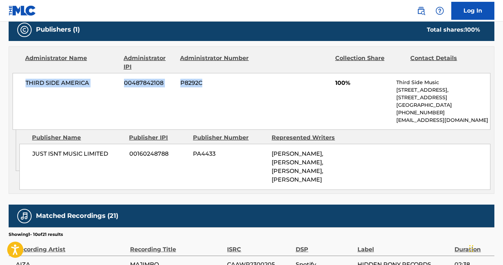
drag, startPoint x: 18, startPoint y: 79, endPoint x: 198, endPoint y: 91, distance: 180.3
click at [198, 91] on div "THIRD SIDE AMERICA 00487842108 P8292C 100% Third Side Music [STREET_ADDRESS] [P…" at bounding box center [252, 101] width 478 height 57
click at [106, 85] on span "THIRD SIDE AMERICA" at bounding box center [71, 83] width 93 height 9
click at [64, 79] on span "THIRD SIDE AMERICA" at bounding box center [71, 83] width 93 height 9
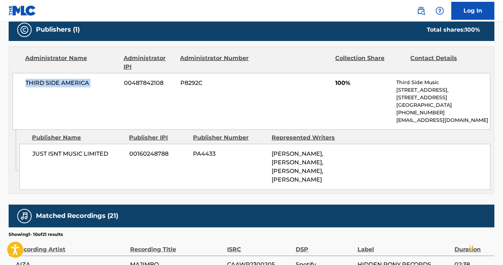
click at [64, 79] on span "THIRD SIDE AMERICA" at bounding box center [71, 83] width 93 height 9
click at [72, 155] on span "JUST ISNT MUSIC LIMITED" at bounding box center [78, 153] width 92 height 9
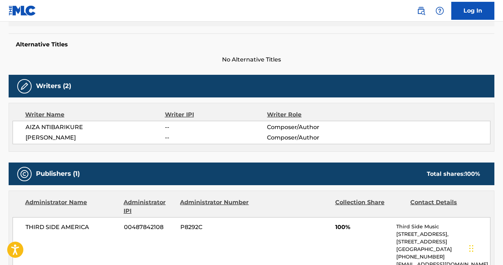
scroll to position [177, 0]
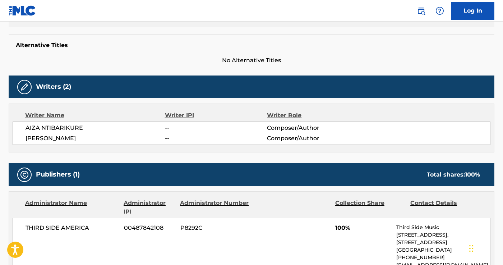
click at [72, 140] on span "[PERSON_NAME]" at bounding box center [94, 138] width 139 height 9
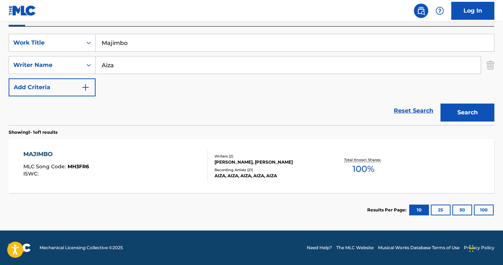
click at [77, 166] on span "MH3FR6" at bounding box center [79, 166] width 22 height 6
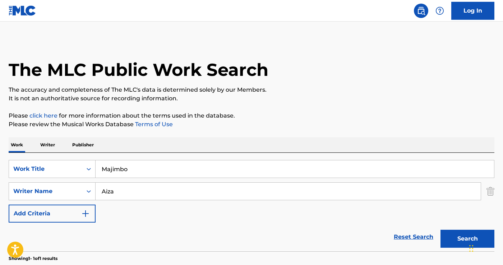
scroll to position [85, 0]
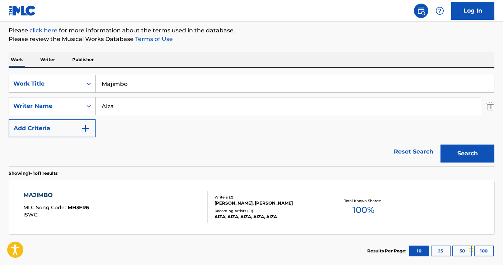
click at [114, 106] on input "Aiza" at bounding box center [288, 105] width 385 height 17
paste input "[PERSON_NAME]"
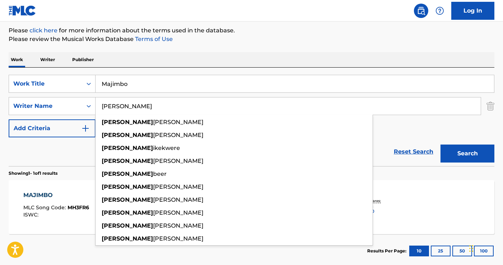
type input "[PERSON_NAME]"
click at [474, 152] on button "Search" at bounding box center [467, 153] width 54 height 18
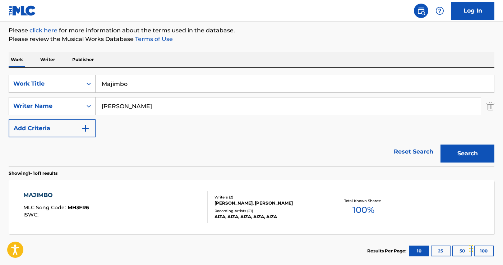
click at [71, 208] on span "MH3FR6" at bounding box center [79, 207] width 22 height 6
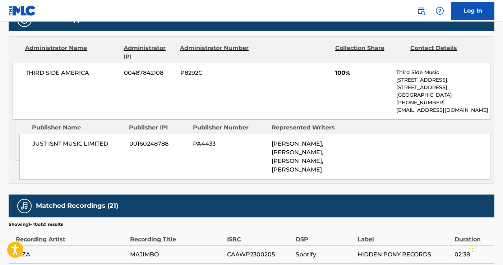
scroll to position [326, 0]
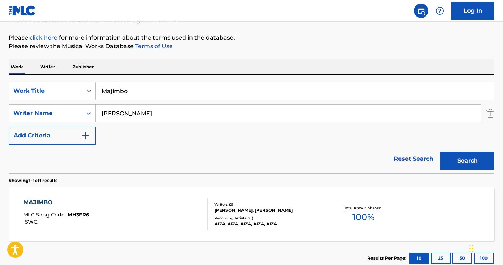
scroll to position [72, 0]
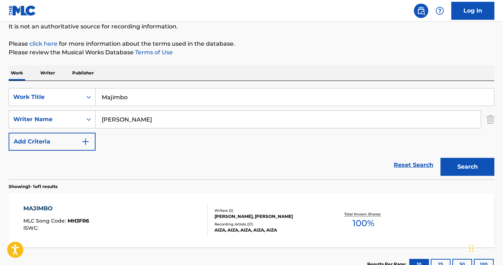
click at [150, 103] on input "Majimbo" at bounding box center [295, 96] width 398 height 17
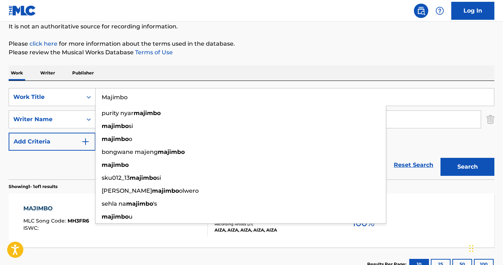
click at [150, 103] on input "Majimbo" at bounding box center [295, 96] width 398 height 17
paste input "ANOTR 6am"
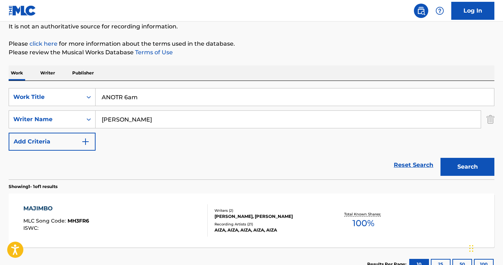
click at [136, 100] on input "ANOTR 6am" at bounding box center [295, 96] width 398 height 17
click at [129, 97] on input "ANOTR 6am" at bounding box center [295, 96] width 398 height 17
drag, startPoint x: 126, startPoint y: 97, endPoint x: 96, endPoint y: 95, distance: 29.5
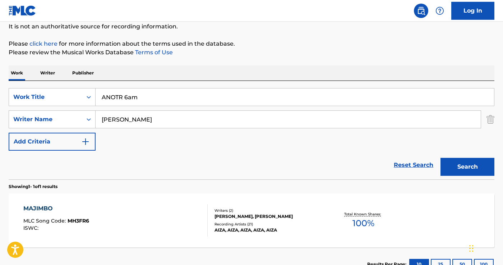
click at [96, 95] on input "ANOTR 6am" at bounding box center [295, 96] width 398 height 17
type input "6am"
click at [123, 122] on input "[PERSON_NAME]" at bounding box center [288, 119] width 385 height 17
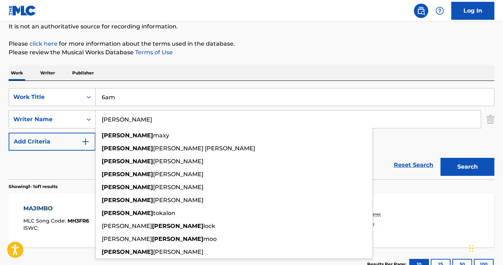
click at [123, 122] on input "[PERSON_NAME]" at bounding box center [288, 119] width 385 height 17
paste input "ANOTR"
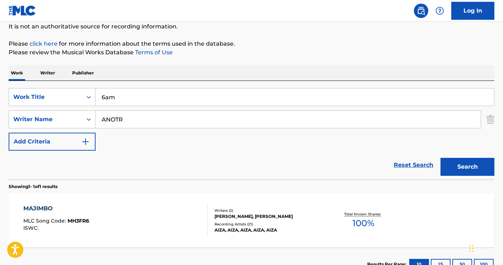
type input "ANOTR"
click at [466, 164] on button "Search" at bounding box center [467, 167] width 54 height 18
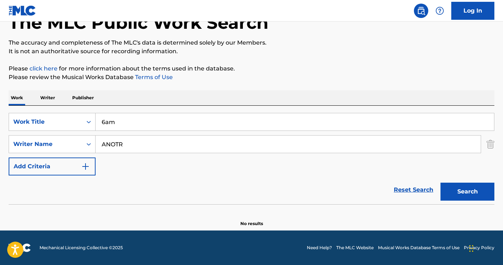
scroll to position [47, 0]
click at [142, 126] on input "6am" at bounding box center [295, 121] width 398 height 17
paste input "Ofo The Black Company Ofo [PERSON_NAME]-Sharam"
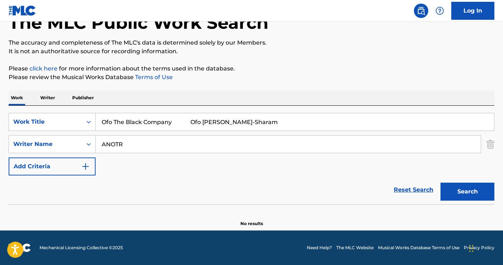
click at [120, 120] on input "Ofo The Black Company Ofo [PERSON_NAME]-Sharam" at bounding box center [295, 121] width 398 height 17
drag, startPoint x: 173, startPoint y: 120, endPoint x: 284, endPoint y: 120, distance: 111.3
click at [284, 120] on input "Ofo The Black Company Ofo [PERSON_NAME]-Sharam" at bounding box center [295, 121] width 398 height 17
click at [270, 126] on input "Ofo The Black Company" at bounding box center [295, 121] width 398 height 17
paste input "[PERSON_NAME]"
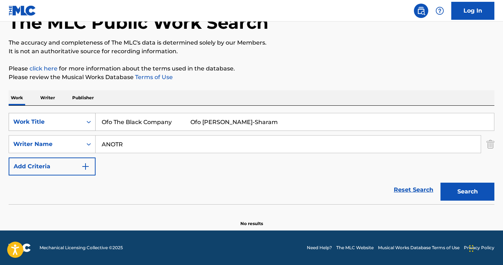
drag, startPoint x: 187, startPoint y: 119, endPoint x: 70, endPoint y: 119, distance: 117.4
click at [70, 119] on div "SearchWithCriteriae1fa8535-df7c-436a-bdfb-cc0c558c5c05 Work Title Ofo The Black…" at bounding box center [252, 122] width 486 height 18
type input "[PERSON_NAME]"
click at [133, 142] on input "ANOTR" at bounding box center [288, 143] width 385 height 17
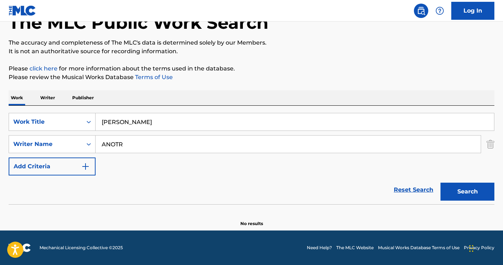
click at [133, 142] on input "ANOTR" at bounding box center [288, 143] width 385 height 17
paste input "Ofo The Black Company"
type input "Ofo The Black Company"
click at [473, 200] on button "Search" at bounding box center [467, 191] width 54 height 18
click at [106, 120] on input "[PERSON_NAME]" at bounding box center [295, 121] width 398 height 17
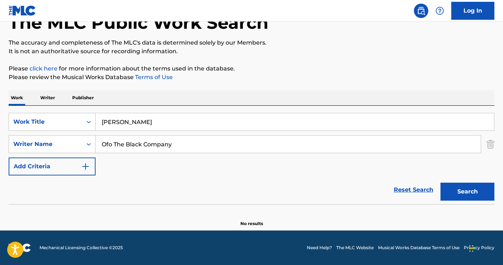
type input "[PERSON_NAME]"
click at [475, 186] on button "Search" at bounding box center [467, 191] width 54 height 18
click at [148, 145] on input "Ofo The Black Company" at bounding box center [288, 143] width 385 height 17
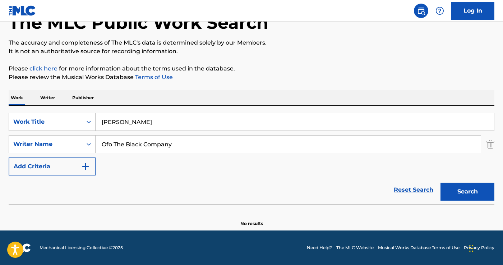
paste input "Search Form"
click at [52, 140] on div "Writer Name" at bounding box center [45, 144] width 65 height 9
click at [157, 143] on input "Ofo The Black Company" at bounding box center [288, 143] width 385 height 17
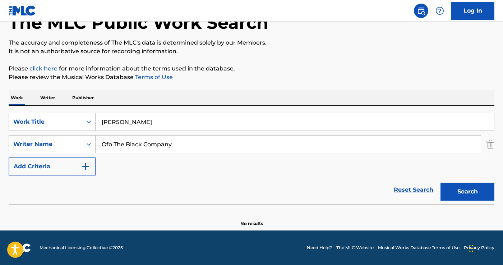
paste input "Africa [PERSON_NAME]"
type input "Africa [PERSON_NAME]"
click at [460, 194] on button "Search" at bounding box center [467, 191] width 54 height 18
click at [127, 120] on input "[PERSON_NAME]" at bounding box center [295, 121] width 398 height 17
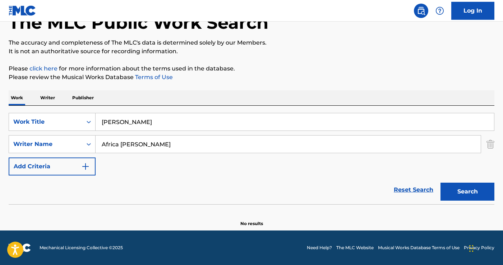
click at [127, 120] on input "[PERSON_NAME]" at bounding box center [295, 121] width 398 height 17
paste input "Discoteca"
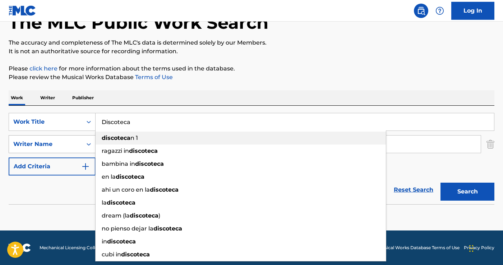
click at [146, 143] on div "discoteca n 1" at bounding box center [241, 137] width 290 height 13
type input "discoteca n 1"
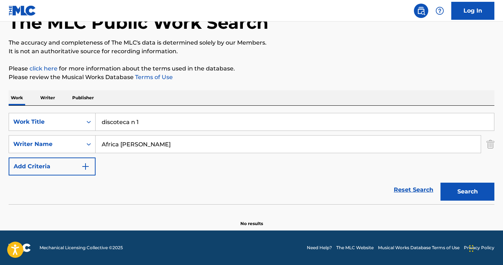
click at [137, 116] on input "discoteca n 1" at bounding box center [295, 121] width 398 height 17
click at [137, 121] on input "discoteca n 1" at bounding box center [295, 121] width 398 height 17
click at [136, 135] on div "Africa [PERSON_NAME]" at bounding box center [288, 144] width 385 height 18
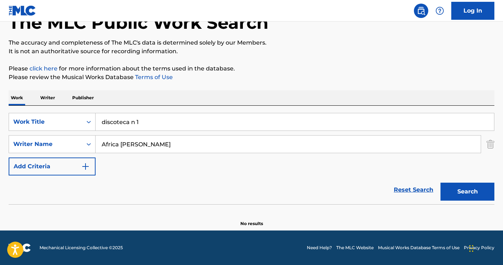
click at [136, 139] on input "Africa [PERSON_NAME]" at bounding box center [288, 143] width 385 height 17
paste input "[PERSON_NAME]"
type input "[PERSON_NAME]"
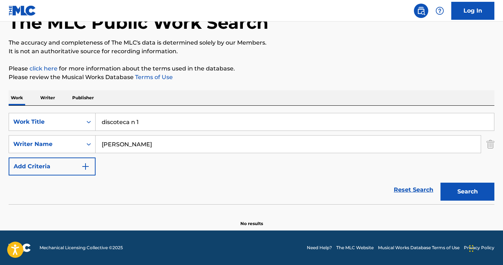
click at [152, 121] on input "discoteca n 1" at bounding box center [295, 121] width 398 height 17
click at [123, 127] on input "Search Form" at bounding box center [295, 121] width 398 height 17
paste input "Discoteca"
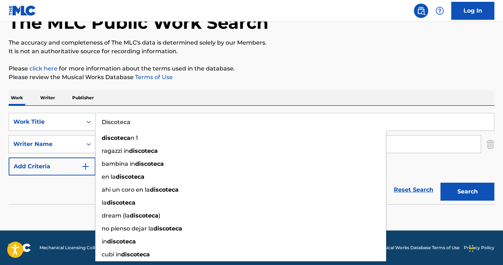
type input "Discoteca"
click at [452, 192] on button "Search" at bounding box center [467, 191] width 54 height 18
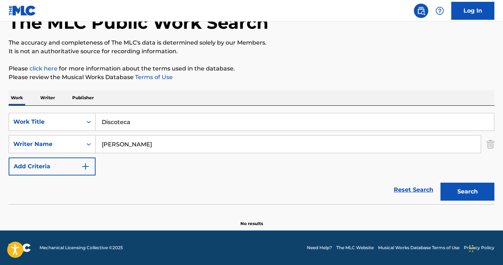
click at [143, 139] on input "[PERSON_NAME]" at bounding box center [288, 143] width 385 height 17
paste input "[PERSON_NAME]"
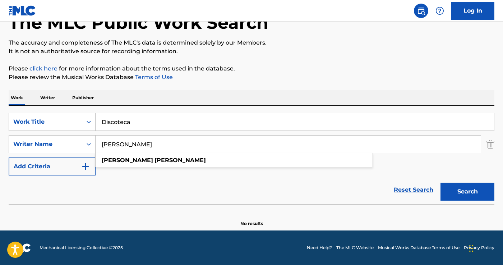
type input "[PERSON_NAME]"
click at [466, 182] on div "Search" at bounding box center [465, 189] width 57 height 29
click at [466, 191] on button "Search" at bounding box center [467, 191] width 54 height 18
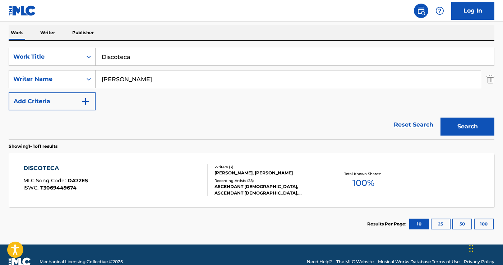
scroll to position [126, 0]
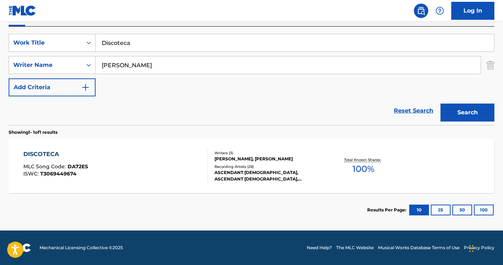
click at [274, 156] on div "[PERSON_NAME], [PERSON_NAME]" at bounding box center [268, 158] width 108 height 6
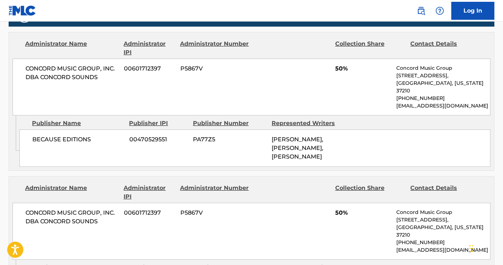
scroll to position [350, 0]
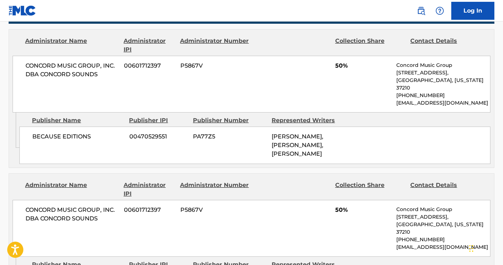
click at [31, 60] on div "CONCORD MUSIC GROUP, INC. DBA CONCORD SOUNDS 00601712397 P5867V 50% Concord Mus…" at bounding box center [252, 84] width 478 height 57
click at [31, 61] on span "CONCORD MUSIC GROUP, INC. DBA CONCORD SOUNDS" at bounding box center [71, 69] width 93 height 17
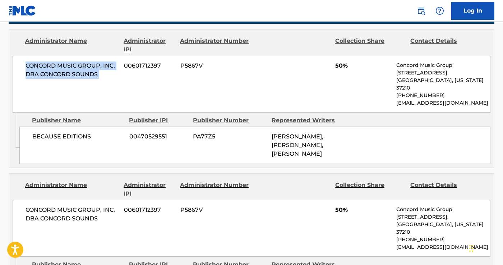
click at [31, 61] on span "CONCORD MUSIC GROUP, INC. DBA CONCORD SOUNDS" at bounding box center [71, 69] width 93 height 17
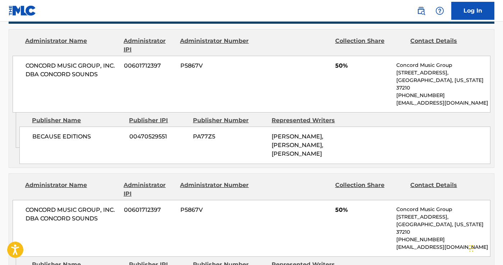
click at [35, 132] on span "BECAUSE EDITIONS" at bounding box center [78, 136] width 92 height 9
click at [48, 132] on span "BECAUSE EDITIONS" at bounding box center [78, 136] width 92 height 9
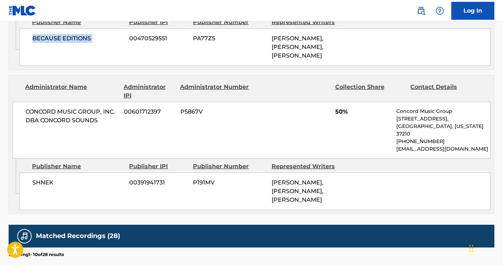
scroll to position [451, 0]
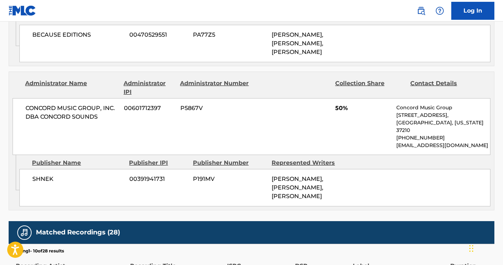
click at [43, 110] on span "CONCORD MUSIC GROUP, INC. DBA CONCORD SOUNDS" at bounding box center [71, 112] width 93 height 17
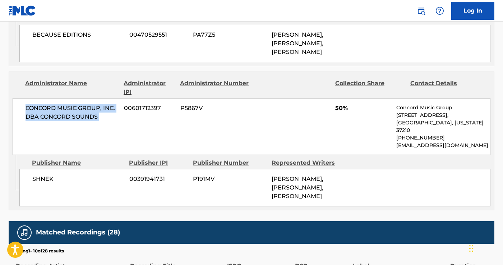
click at [43, 110] on span "CONCORD MUSIC GROUP, INC. DBA CONCORD SOUNDS" at bounding box center [71, 112] width 93 height 17
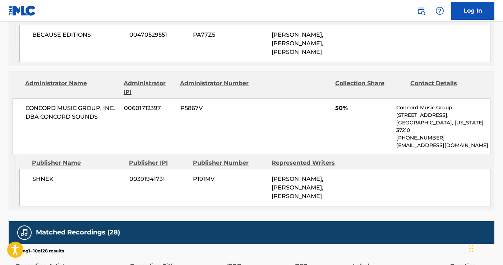
click at [51, 175] on span "SHNEK" at bounding box center [78, 179] width 92 height 9
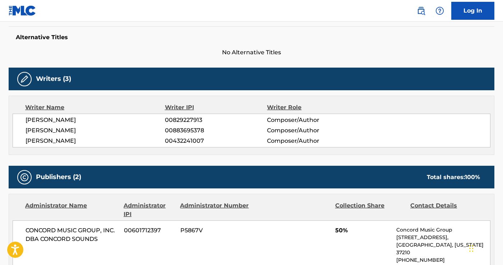
scroll to position [0, 0]
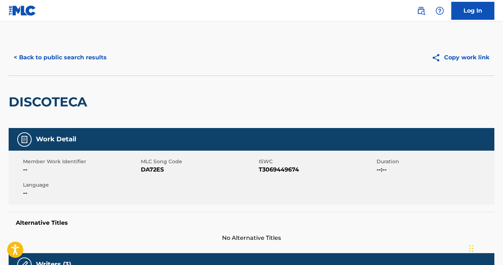
click at [30, 52] on button "< Back to public search results" at bounding box center [60, 57] width 103 height 18
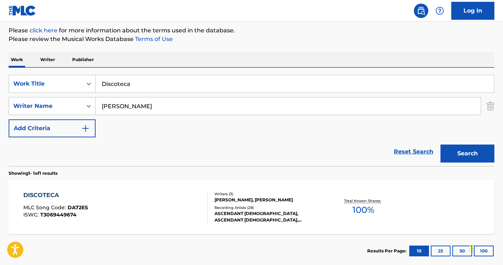
click at [127, 91] on input "Discoteca" at bounding box center [295, 83] width 398 height 17
click at [130, 101] on input "[PERSON_NAME]" at bounding box center [288, 105] width 385 height 17
paste input "[PERSON_NAME]"
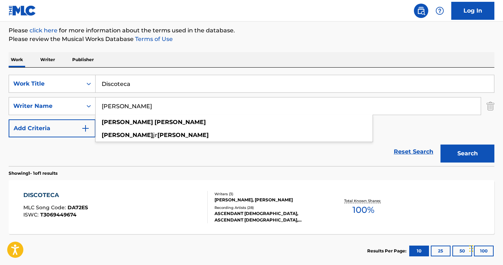
type input "[PERSON_NAME]"
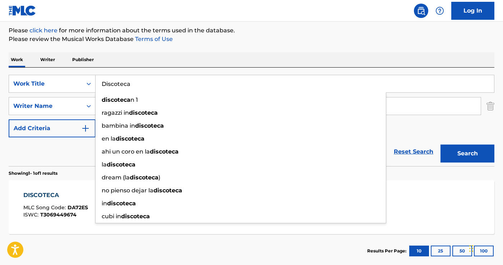
click at [127, 87] on input "Discoteca" at bounding box center [295, 83] width 398 height 17
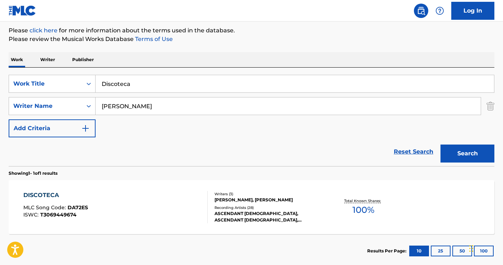
click at [129, 82] on input "Discoteca" at bounding box center [295, 83] width 398 height 17
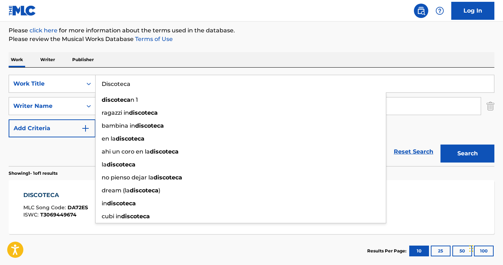
paste input "You Can Be A Star"
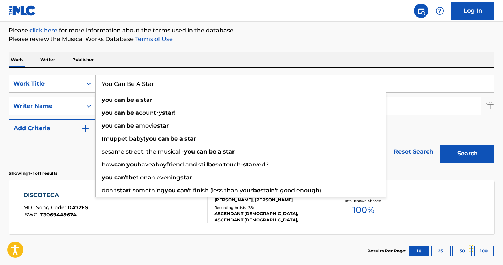
type input "You Can Be A Star"
click at [455, 144] on div "Search" at bounding box center [465, 151] width 57 height 29
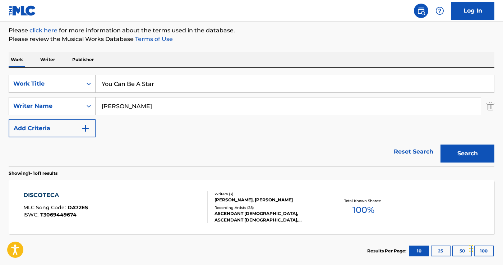
click at [457, 153] on button "Search" at bounding box center [467, 153] width 54 height 18
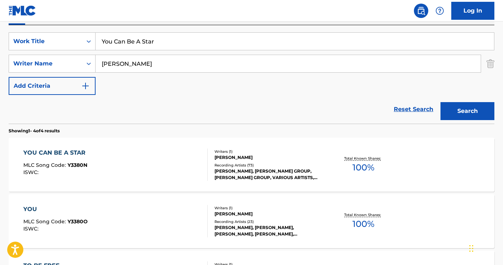
scroll to position [134, 0]
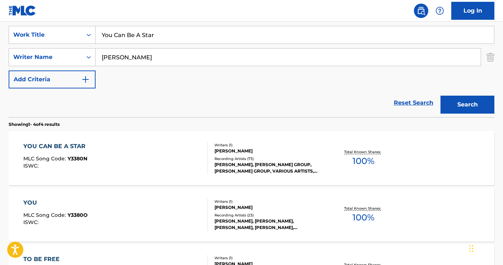
click at [84, 151] on div "YOU CAN BE A STAR MLC Song Code : Y3380N ISWC :" at bounding box center [56, 158] width 66 height 32
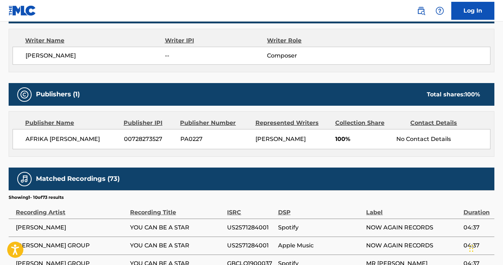
scroll to position [253, 0]
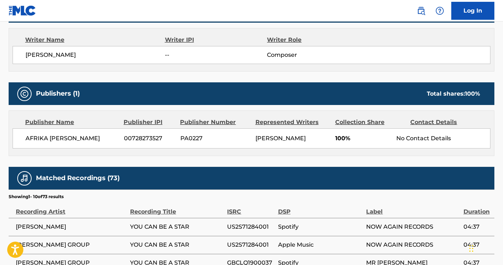
click at [25, 134] on div "[PERSON_NAME] 00728273527 PA0227 [PERSON_NAME] 100% No Contact Details" at bounding box center [252, 138] width 478 height 20
click at [25, 136] on div "[PERSON_NAME] 00728273527 PA0227 [PERSON_NAME] 100% No Contact Details" at bounding box center [252, 138] width 478 height 20
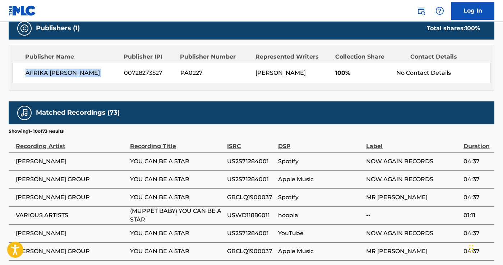
scroll to position [334, 0]
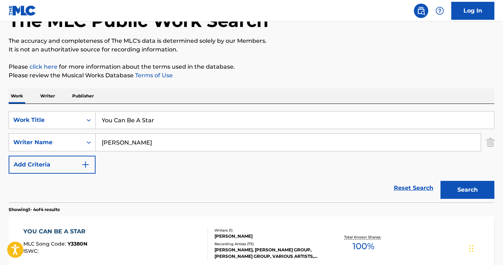
scroll to position [27, 0]
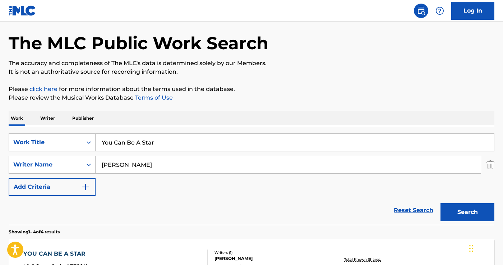
click at [127, 158] on input "[PERSON_NAME]" at bounding box center [288, 164] width 385 height 17
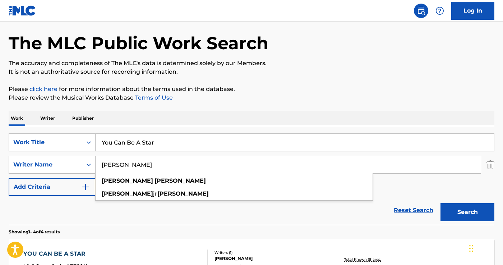
click at [127, 158] on input "[PERSON_NAME]" at bounding box center [288, 164] width 385 height 17
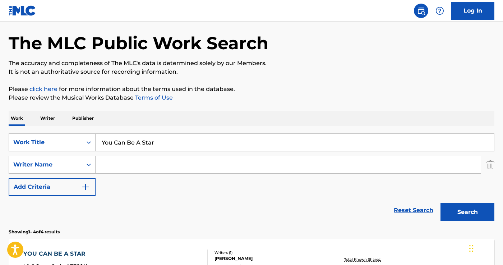
click at [127, 141] on input "You Can Be A Star" at bounding box center [295, 142] width 398 height 17
paste input "Freedom Express Get Down"
click at [159, 139] on input "Freedom Express Get Down" at bounding box center [295, 142] width 398 height 17
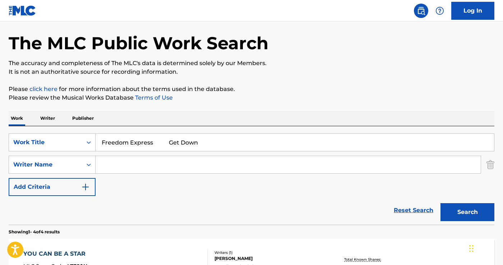
drag, startPoint x: 160, startPoint y: 139, endPoint x: 248, endPoint y: 139, distance: 88.3
click at [248, 139] on input "Freedom Express Get Down" at bounding box center [295, 142] width 398 height 17
click at [159, 143] on input "Freedom Express Get Down" at bounding box center [295, 142] width 398 height 17
drag, startPoint x: 167, startPoint y: 143, endPoint x: 59, endPoint y: 142, distance: 107.4
click at [59, 142] on div "SearchWithCriteriae1fa8535-df7c-436a-bdfb-cc0c558c5c05 Work Title Freedom Expre…" at bounding box center [252, 142] width 486 height 18
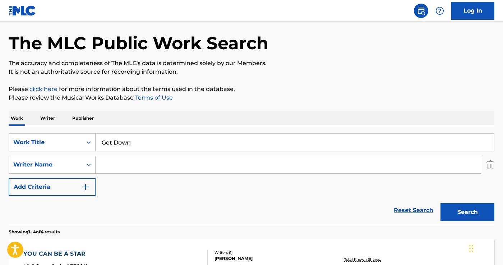
type input "Get Down"
click at [116, 162] on input "Search Form" at bounding box center [288, 164] width 385 height 17
paste input "Africa [PERSON_NAME]"
type input "Africa [PERSON_NAME]"
click at [478, 210] on button "Search" at bounding box center [467, 212] width 54 height 18
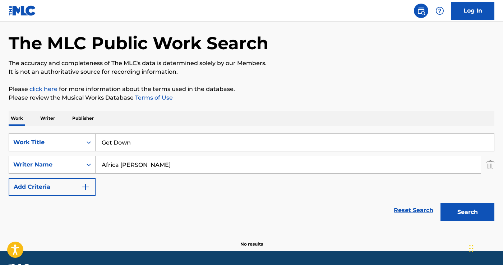
scroll to position [47, 0]
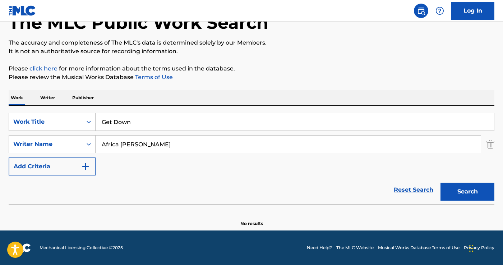
click at [103, 120] on input "Get Down" at bounding box center [295, 121] width 398 height 17
type input "Get Down"
click at [479, 200] on button "Search" at bounding box center [467, 191] width 54 height 18
click at [145, 151] on input "Africa [PERSON_NAME]" at bounding box center [288, 143] width 385 height 17
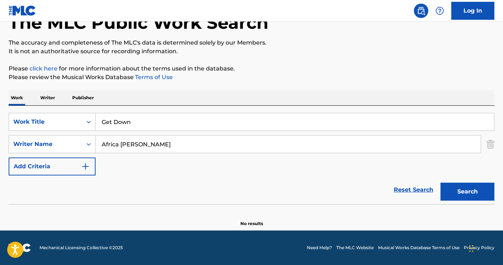
click at [145, 151] on input "Africa [PERSON_NAME]" at bounding box center [288, 143] width 385 height 17
paste input "[PERSON_NAME]"
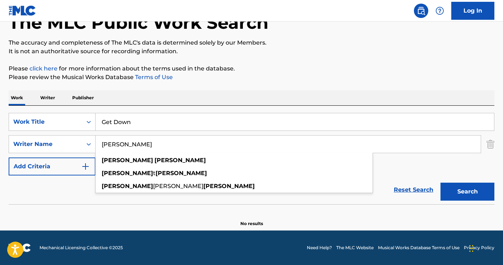
type input "[PERSON_NAME]"
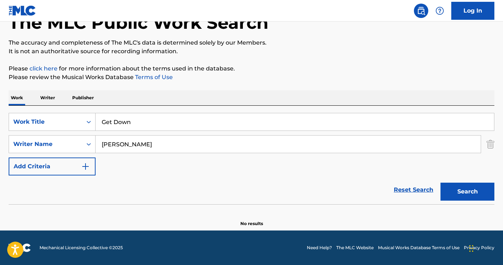
click at [117, 131] on div "SearchWithCriteriae1fa8535-df7c-436a-bdfb-cc0c558c5c05 Work Title Get Down Sear…" at bounding box center [252, 144] width 486 height 62
click at [117, 128] on input "Get Down" at bounding box center [295, 121] width 398 height 17
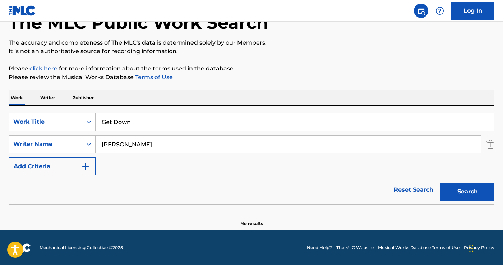
click at [117, 128] on input "Get Down" at bounding box center [295, 121] width 398 height 17
paste input "[PERSON_NAME] and The Radiants"
click at [456, 196] on button "Search" at bounding box center [467, 191] width 54 height 18
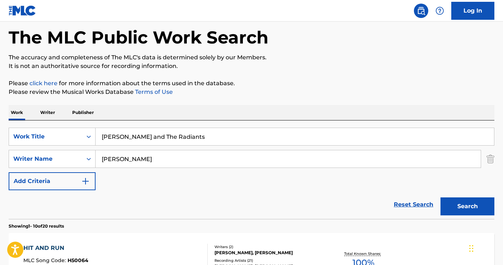
scroll to position [0, 0]
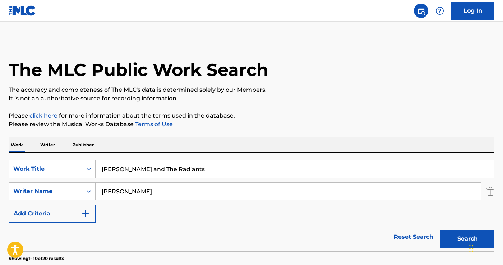
click at [125, 166] on input "[PERSON_NAME] and The Radiants" at bounding box center [295, 168] width 398 height 17
paste input "My Way of Thinking"
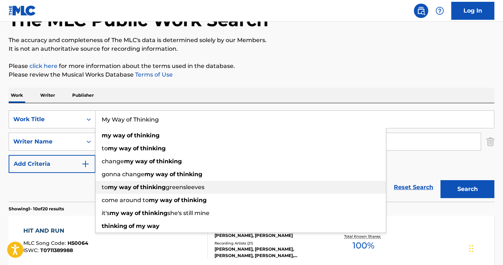
scroll to position [70, 0]
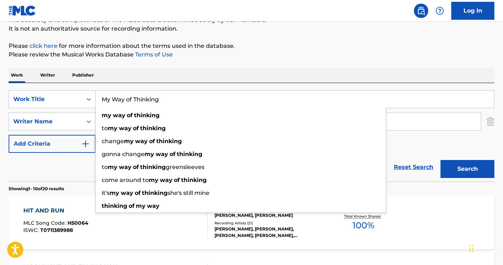
type input "My Way of Thinking"
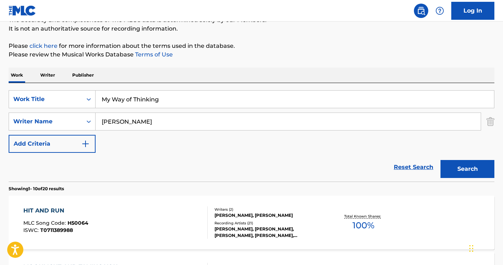
click at [458, 160] on button "Search" at bounding box center [467, 169] width 54 height 18
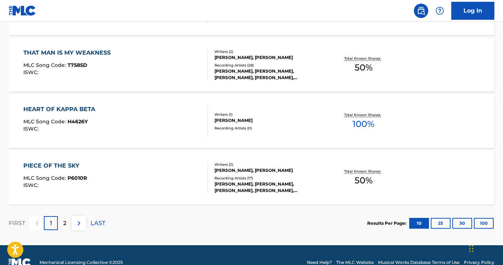
scroll to position [624, 0]
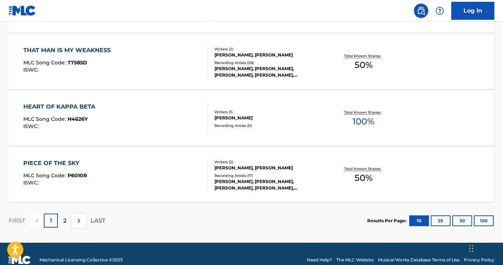
click at [66, 222] on div "2" at bounding box center [65, 220] width 14 height 14
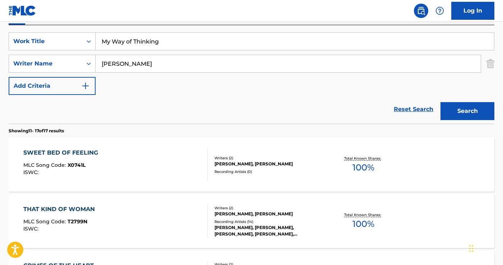
scroll to position [0, 0]
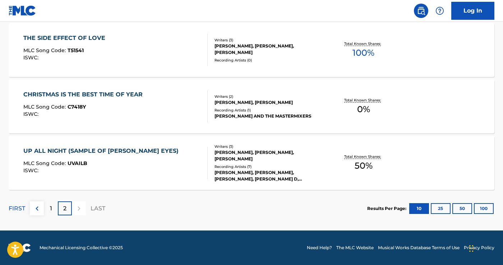
click at [55, 208] on div "1" at bounding box center [51, 208] width 14 height 14
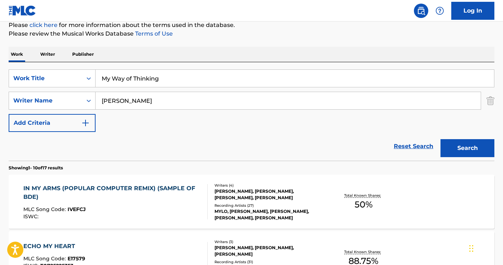
click at [464, 152] on button "Search" at bounding box center [467, 148] width 54 height 18
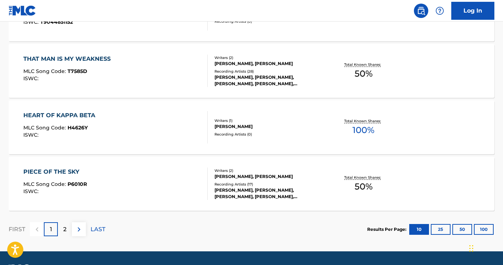
scroll to position [620, 0]
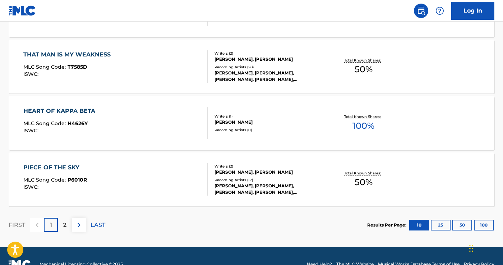
click at [64, 224] on p "2" at bounding box center [64, 224] width 3 height 9
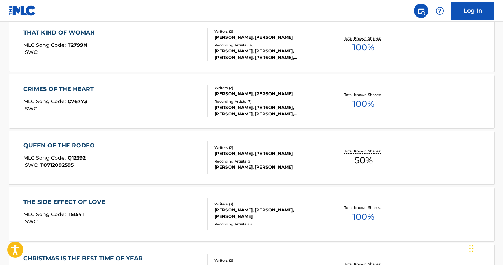
scroll to position [321, 0]
